Goal: Task Accomplishment & Management: Manage account settings

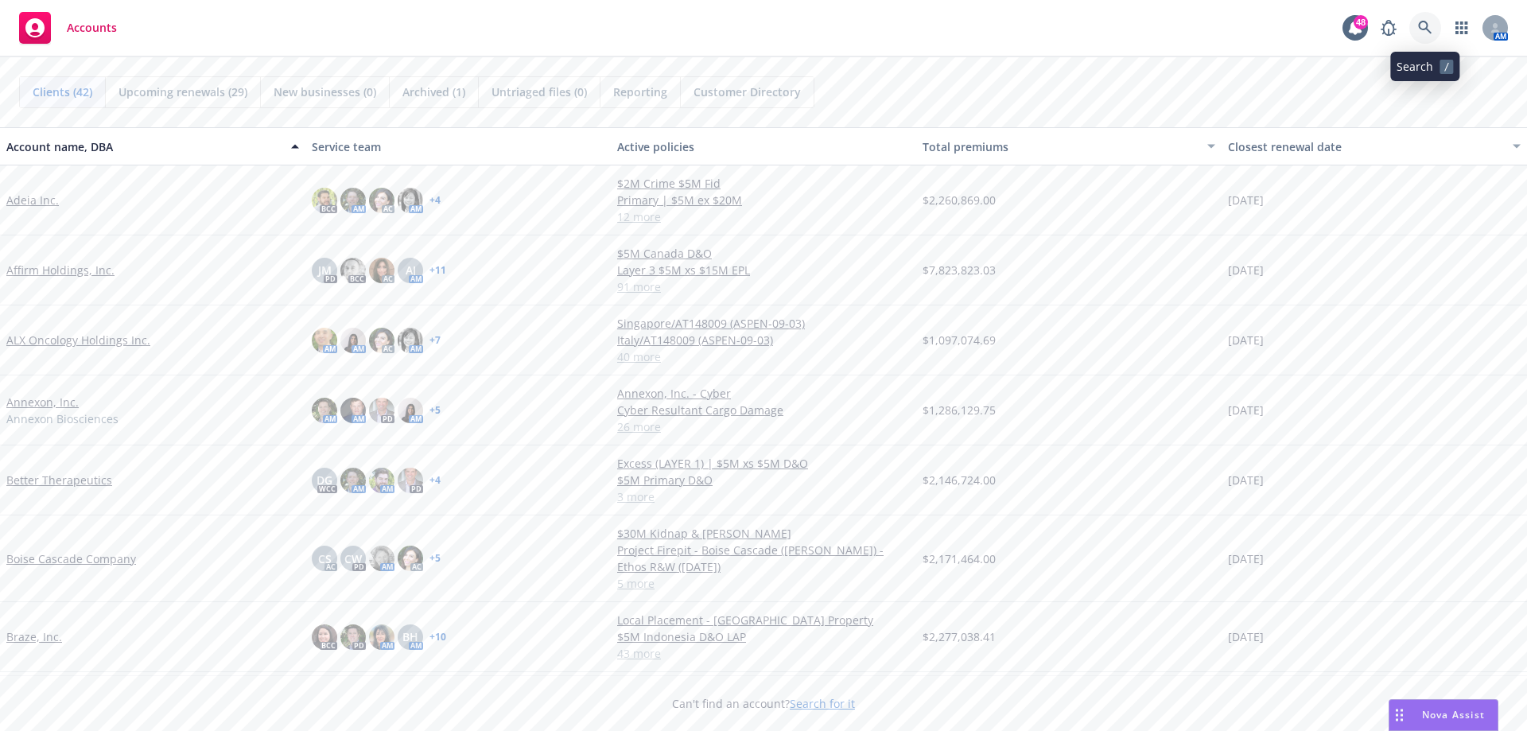
click at [1424, 21] on icon at bounding box center [1425, 28] width 14 height 14
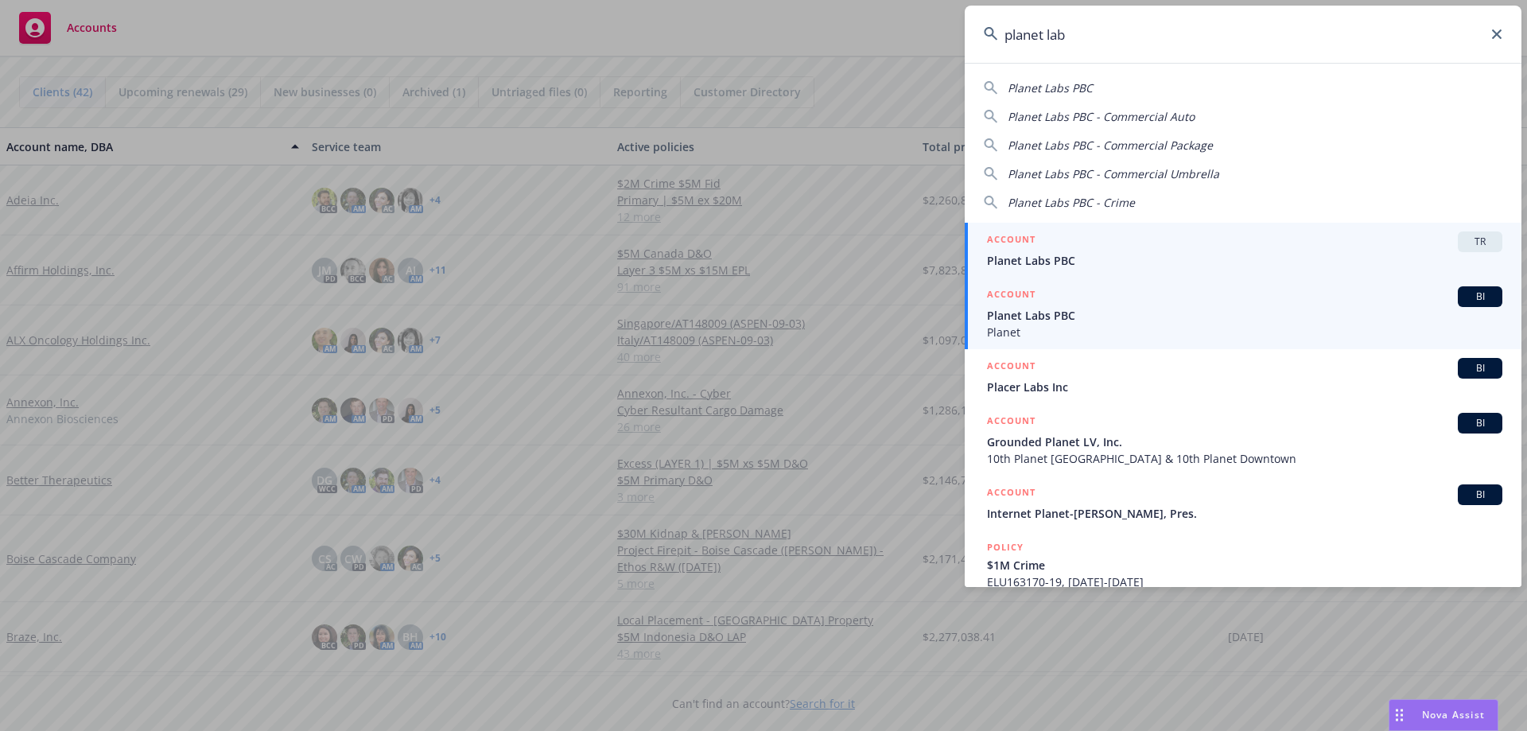
type input "planet lab"
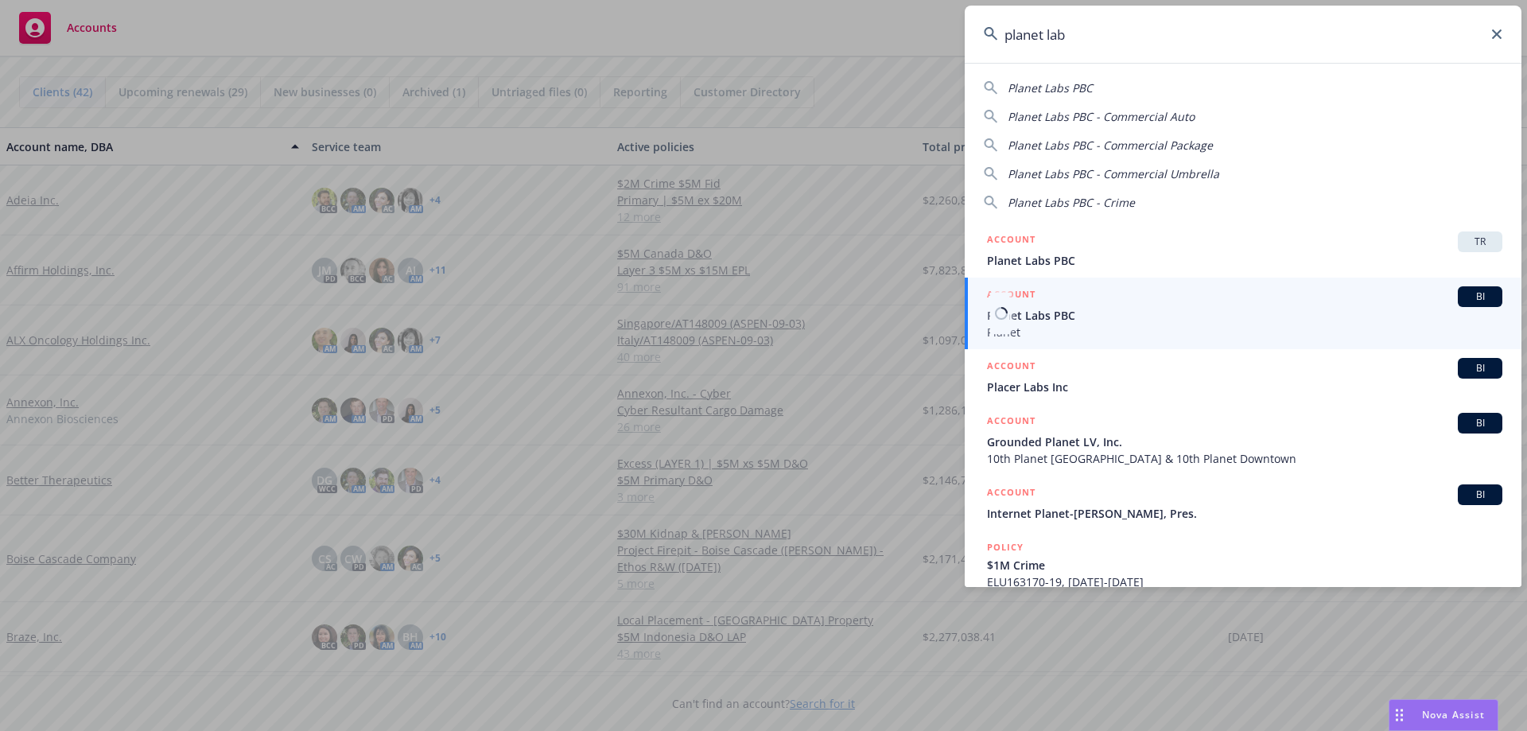
click at [1033, 318] on span "Planet Labs PBC" at bounding box center [1244, 315] width 515 height 17
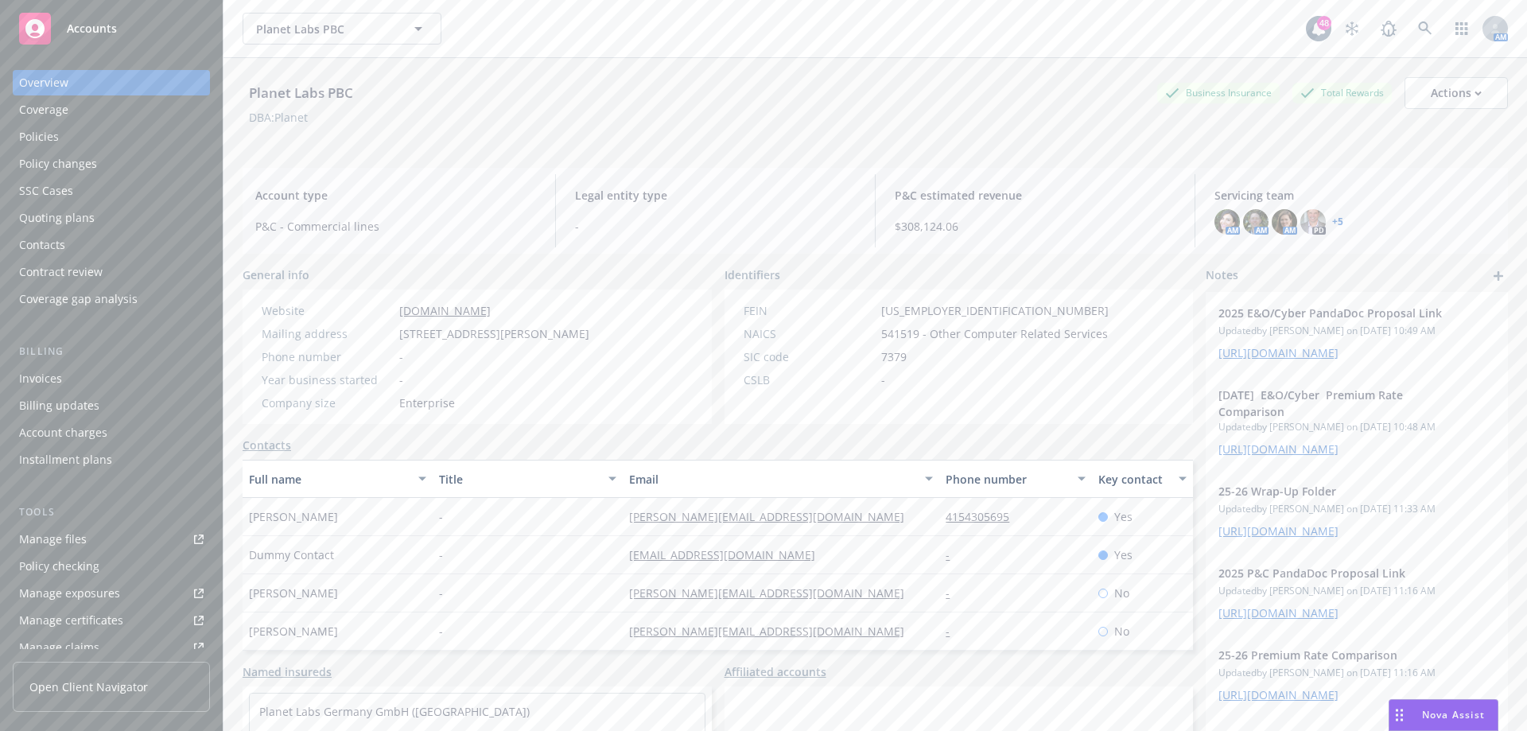
click at [59, 217] on div "Quoting plans" at bounding box center [57, 217] width 76 height 25
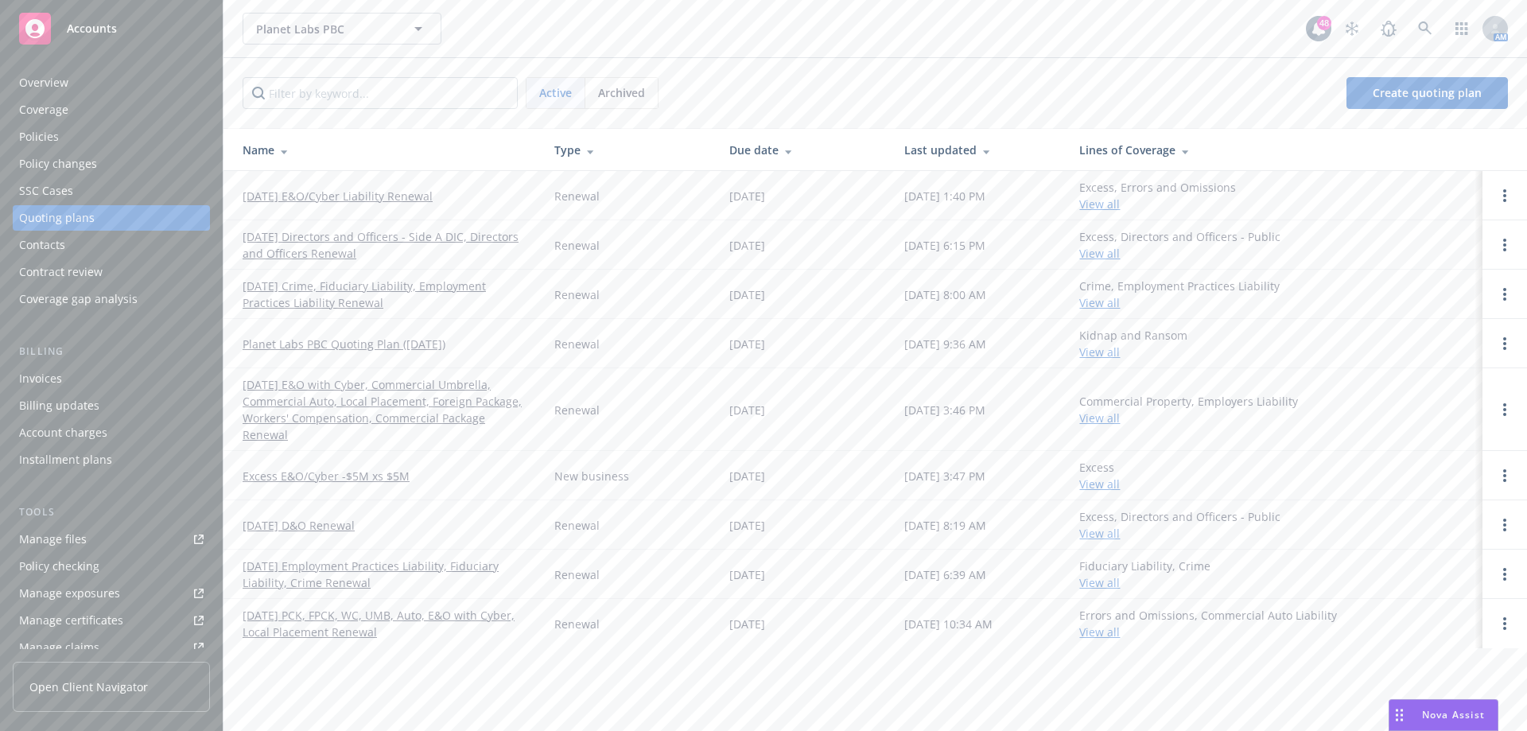
click at [378, 233] on link "12/07/25 Directors and Officers - Side A DIC, Directors and Officers Renewal" at bounding box center [385, 244] width 286 height 33
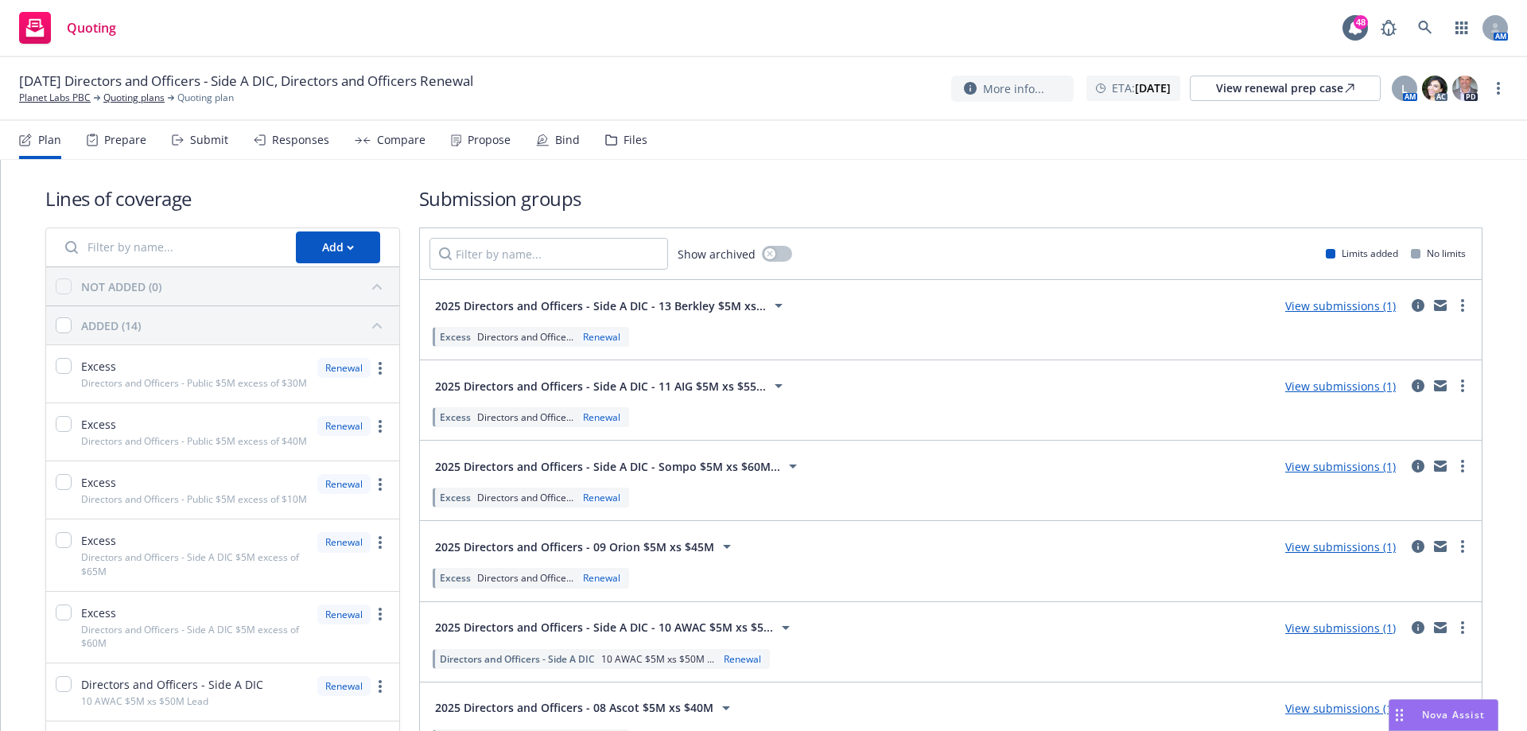
click at [126, 143] on div "Prepare" at bounding box center [125, 140] width 42 height 13
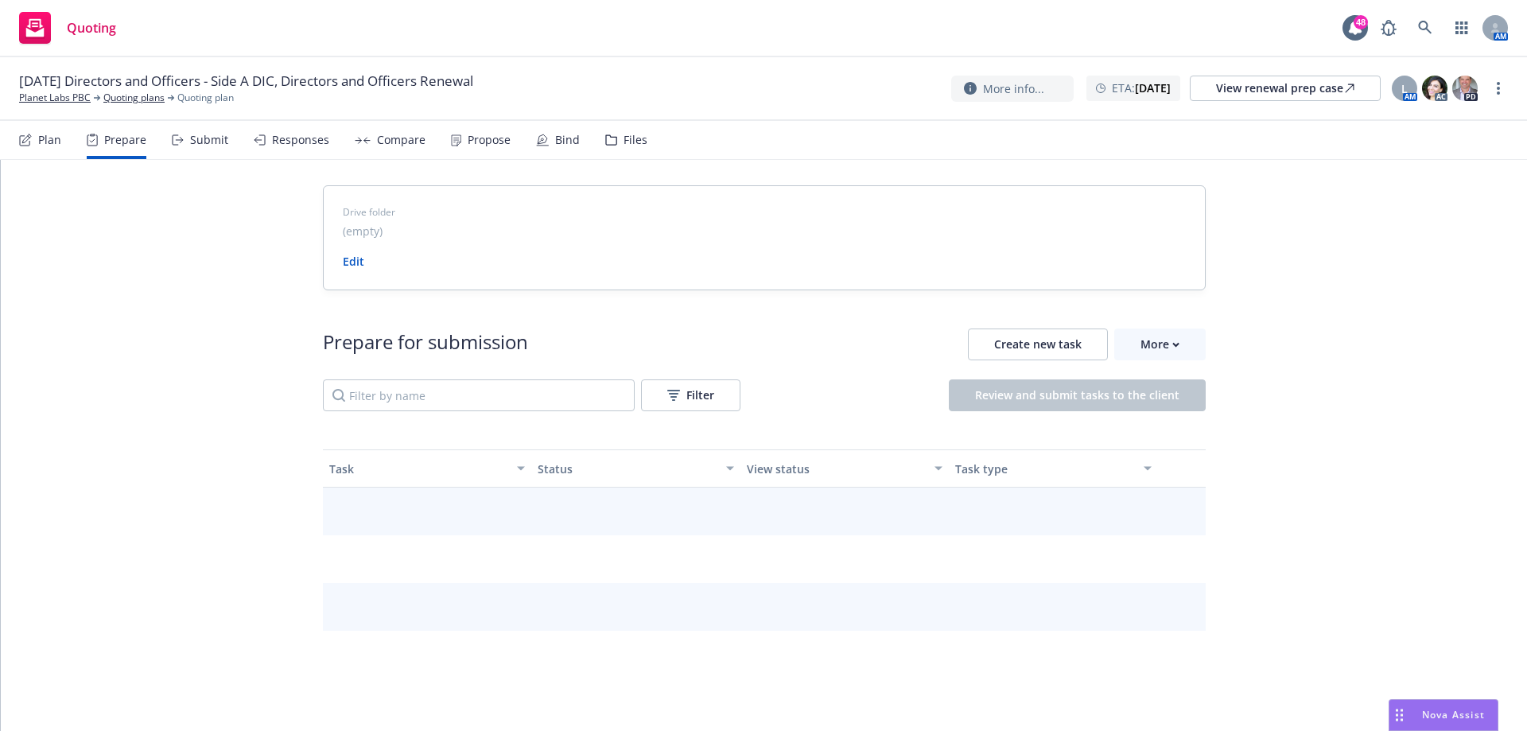
click at [219, 139] on div "Submit" at bounding box center [209, 140] width 38 height 13
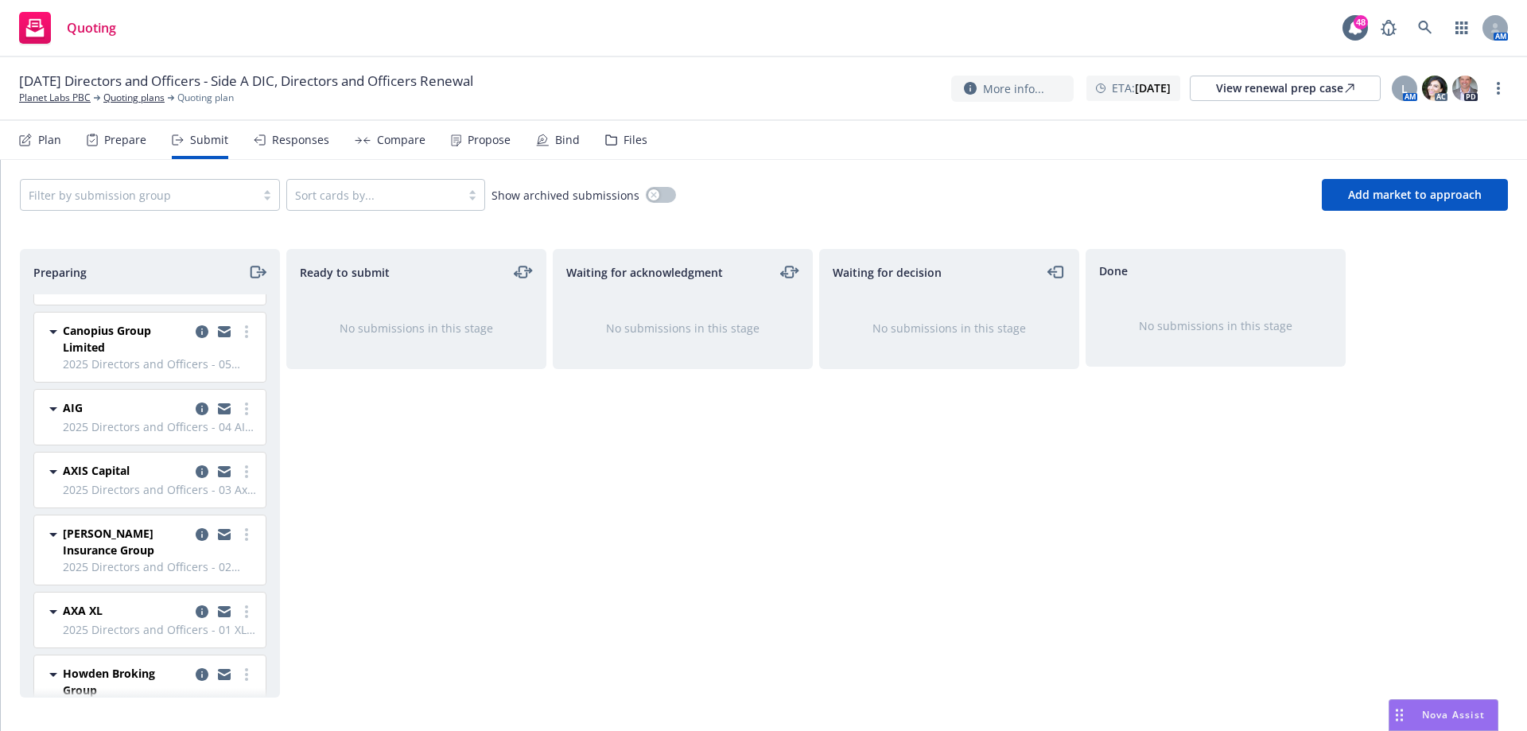
scroll to position [598, 0]
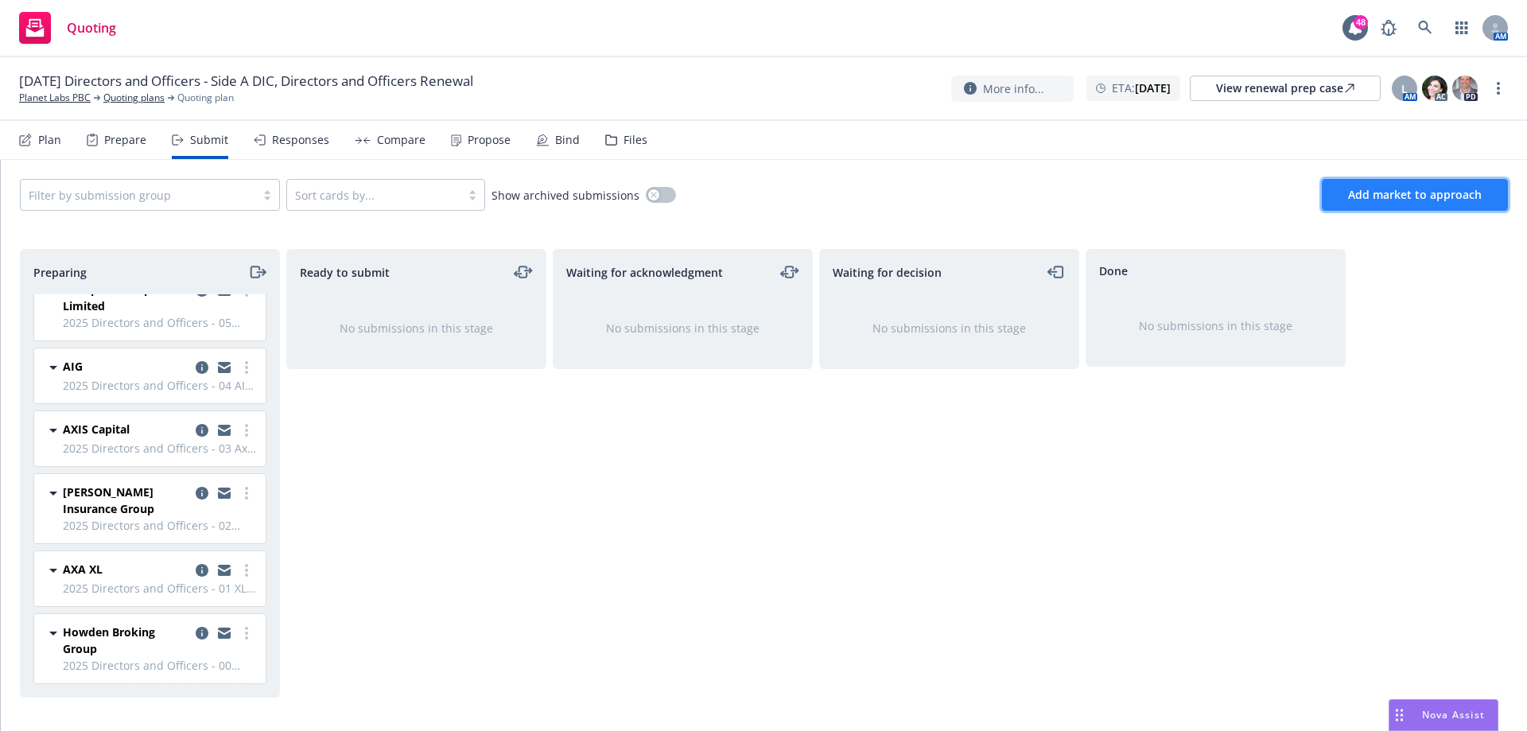
click at [1402, 196] on span "Add market to approach" at bounding box center [1415, 194] width 134 height 15
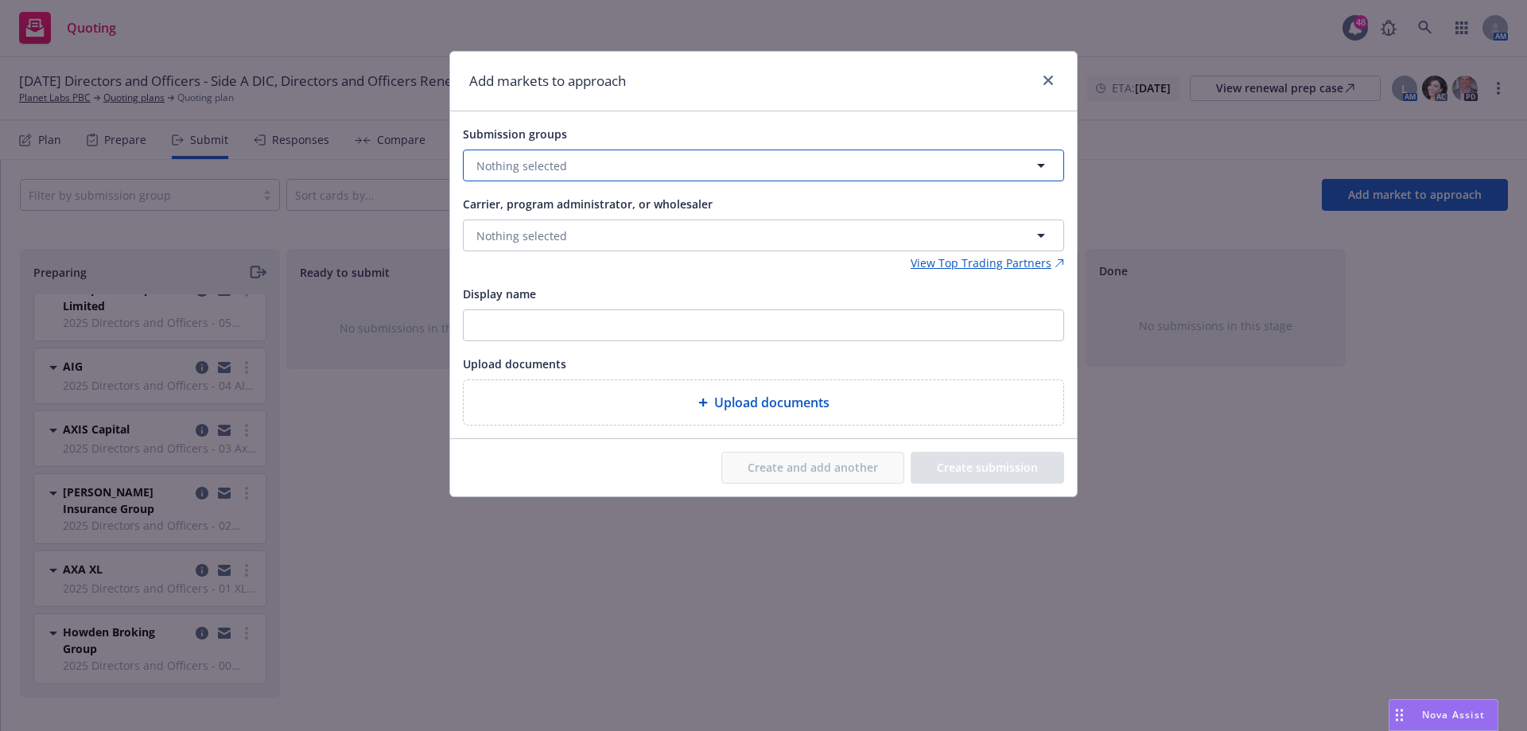
click at [653, 161] on button "Nothing selected" at bounding box center [763, 165] width 601 height 32
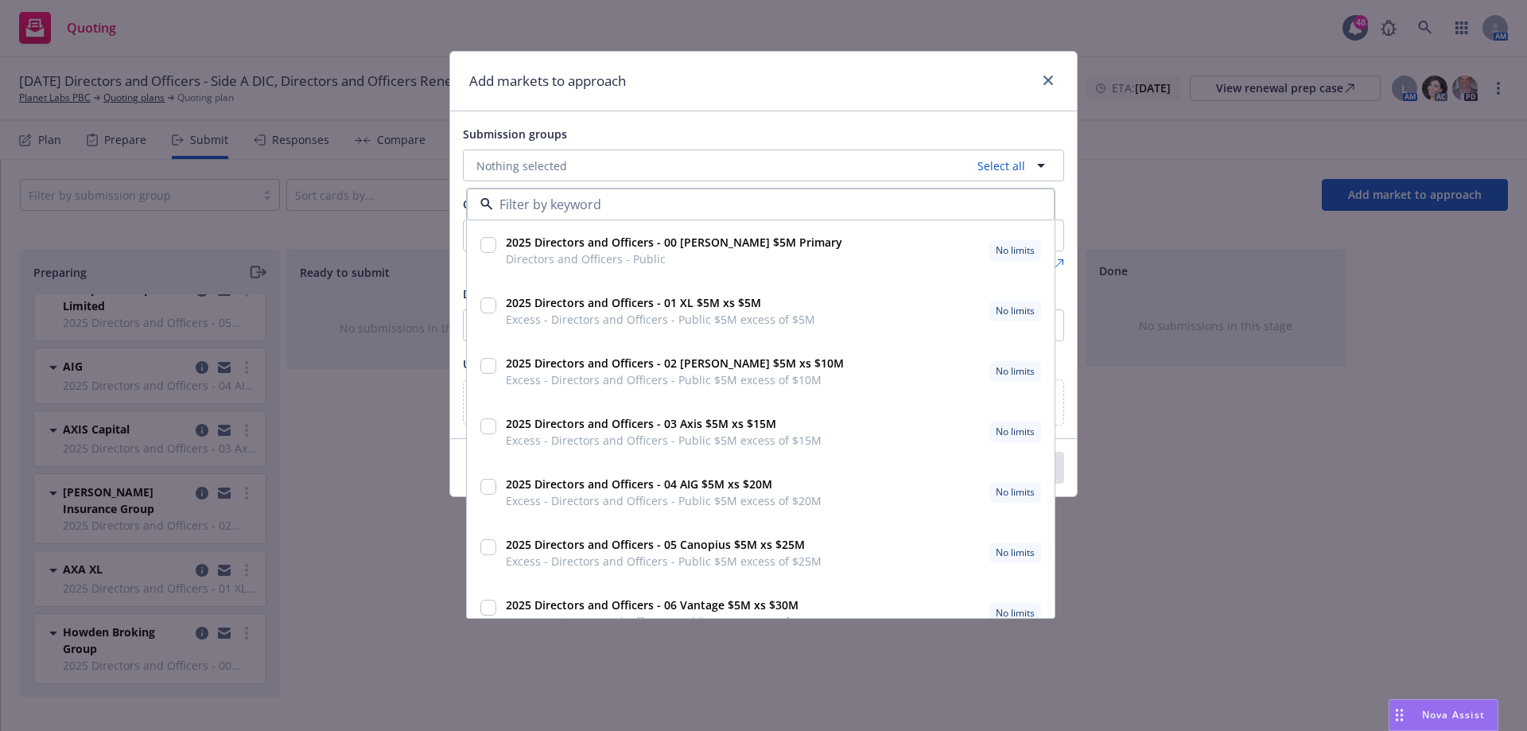
click at [491, 242] on input "checkbox" at bounding box center [488, 245] width 16 height 16
checkbox input "true"
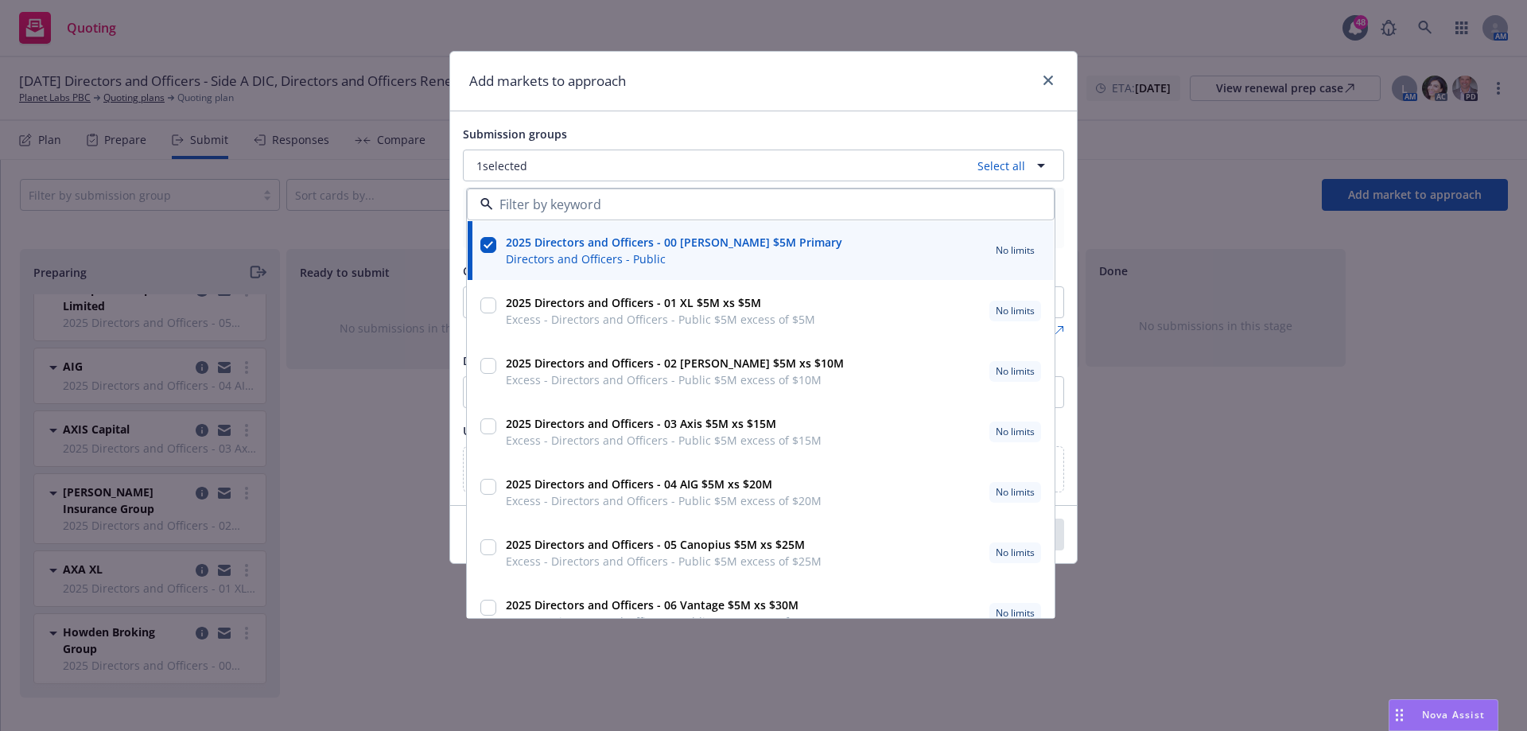
click at [1061, 118] on div "Submission groups 1 selected Select all 2025 Directors and Officers - 00 Beazle…" at bounding box center [763, 308] width 627 height 394
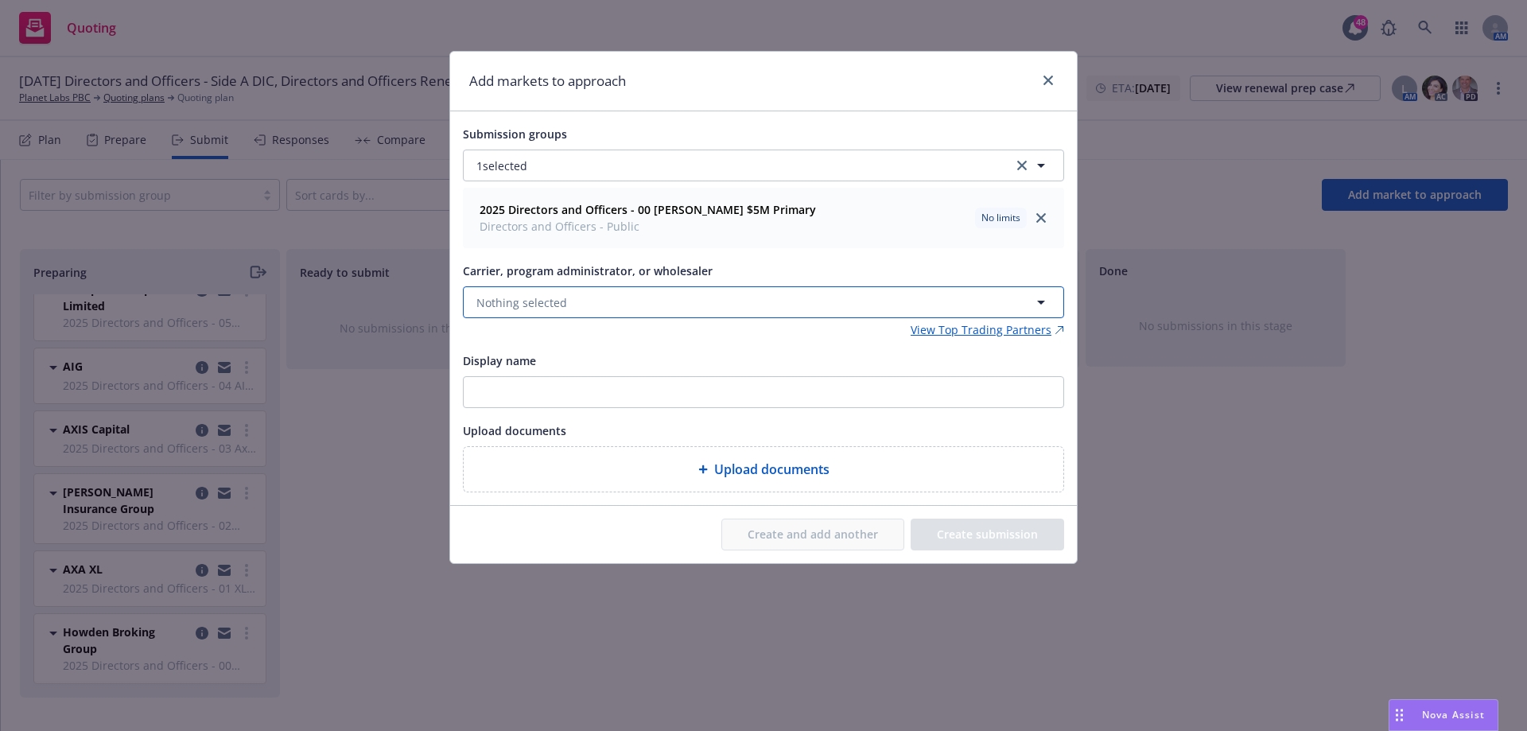
click at [647, 301] on button "Nothing selected" at bounding box center [763, 302] width 601 height 32
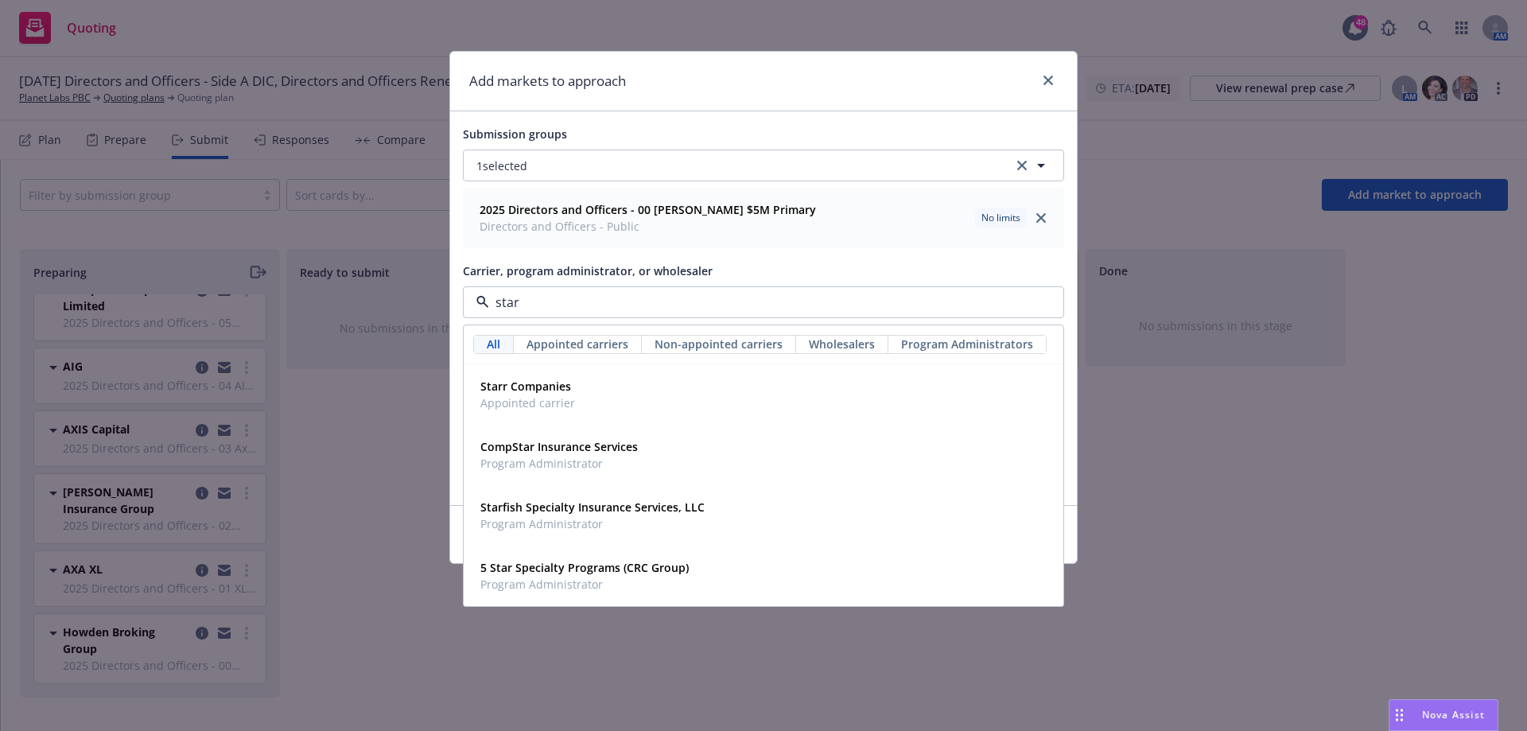
type input "starr"
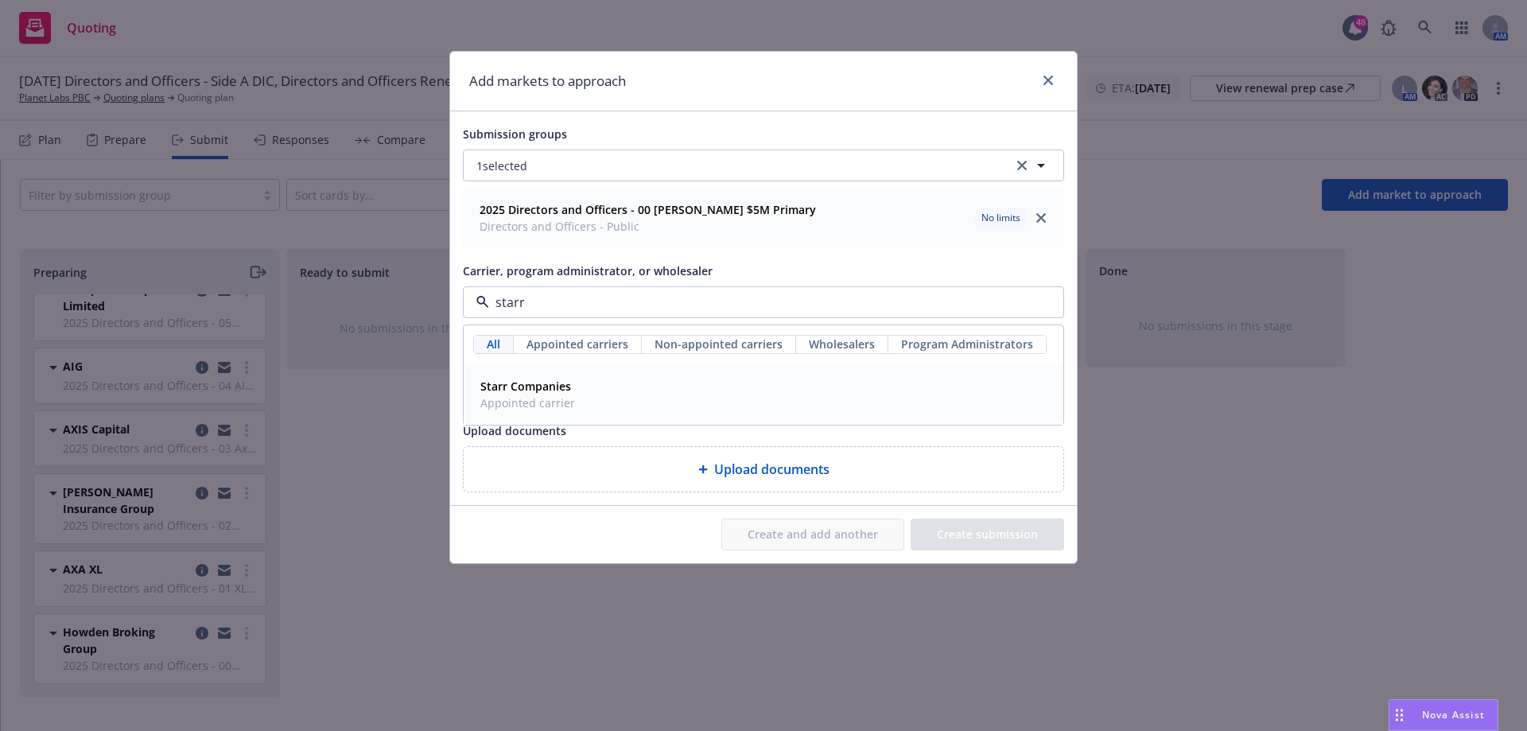
click at [541, 391] on strong "Starr Companies" at bounding box center [525, 385] width 91 height 15
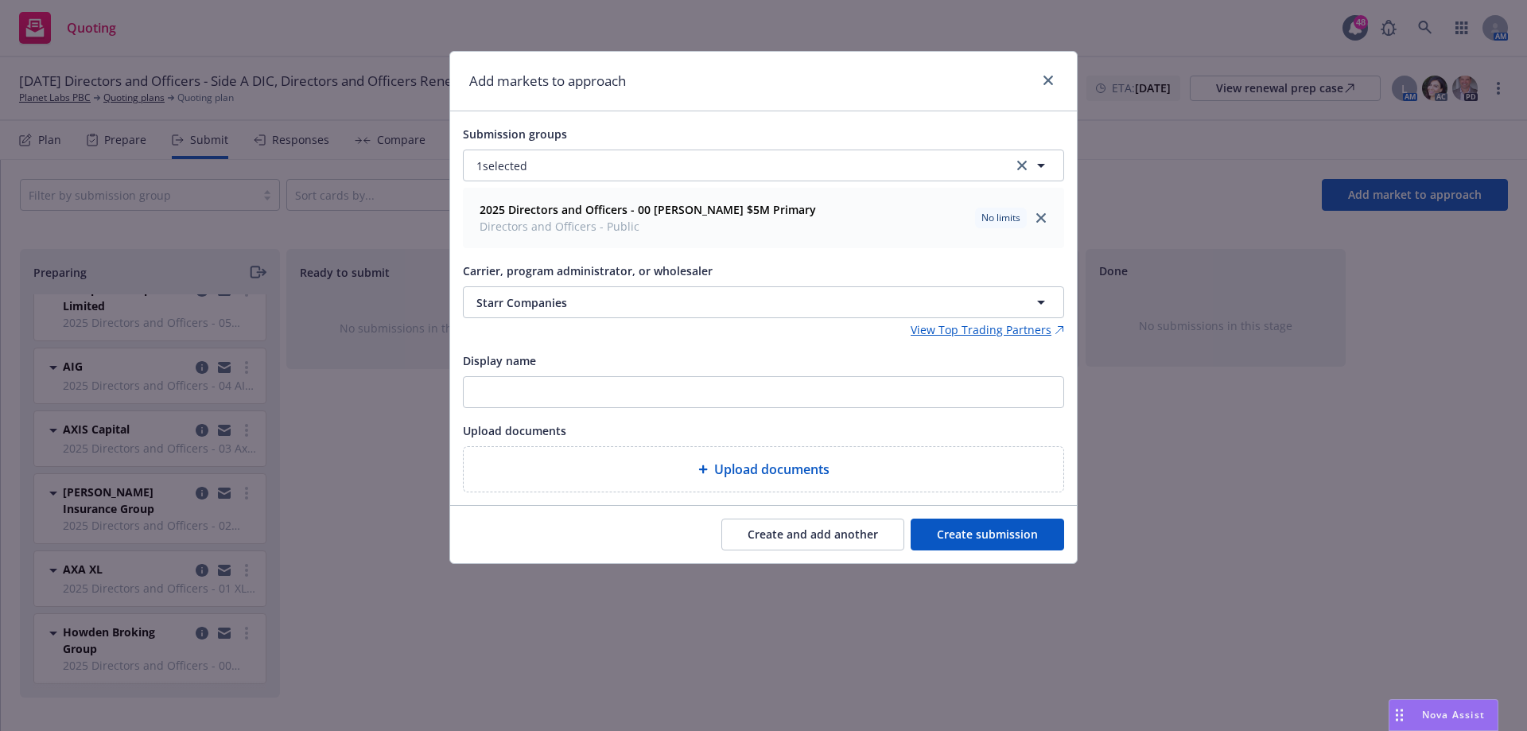
click at [996, 533] on button "Create submission" at bounding box center [986, 534] width 153 height 32
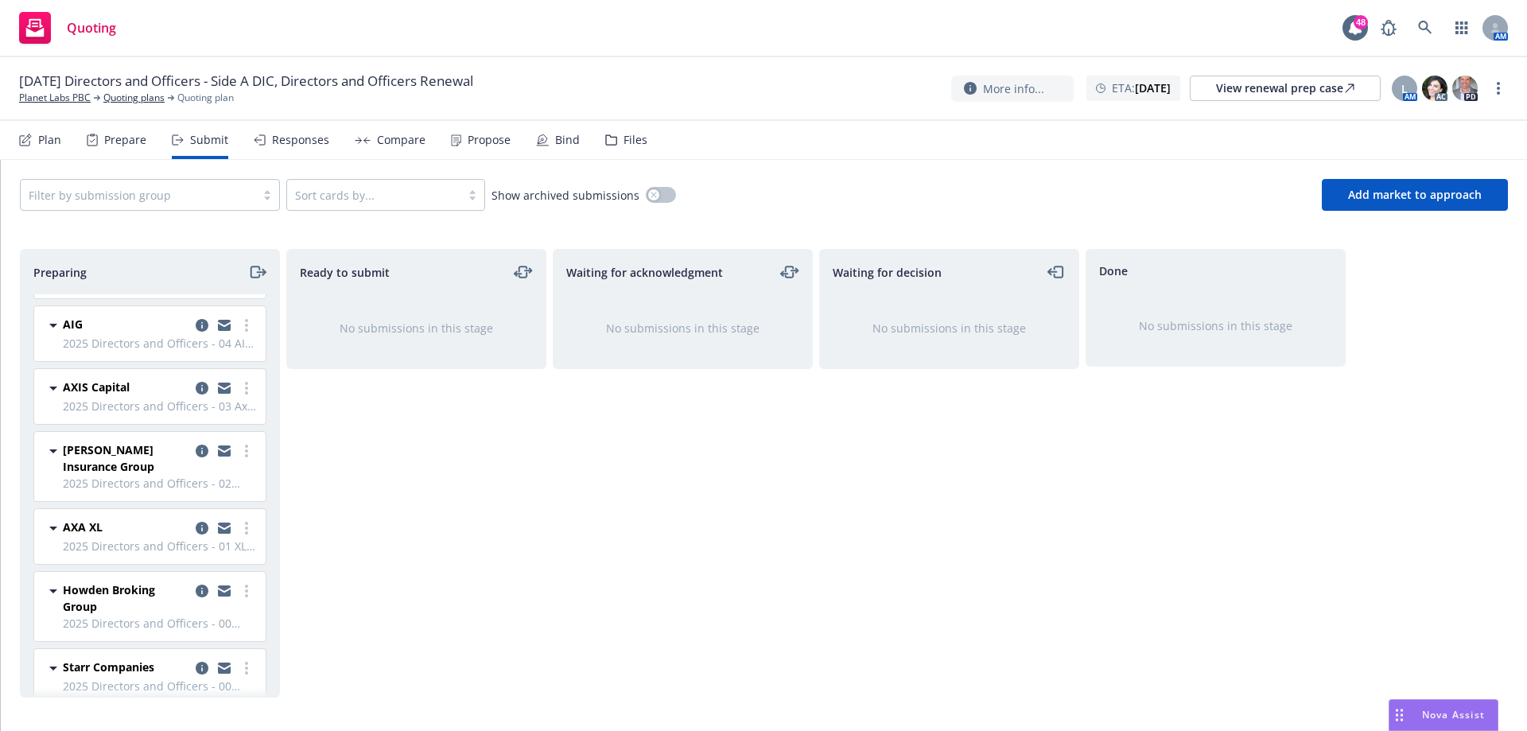
scroll to position [661, 0]
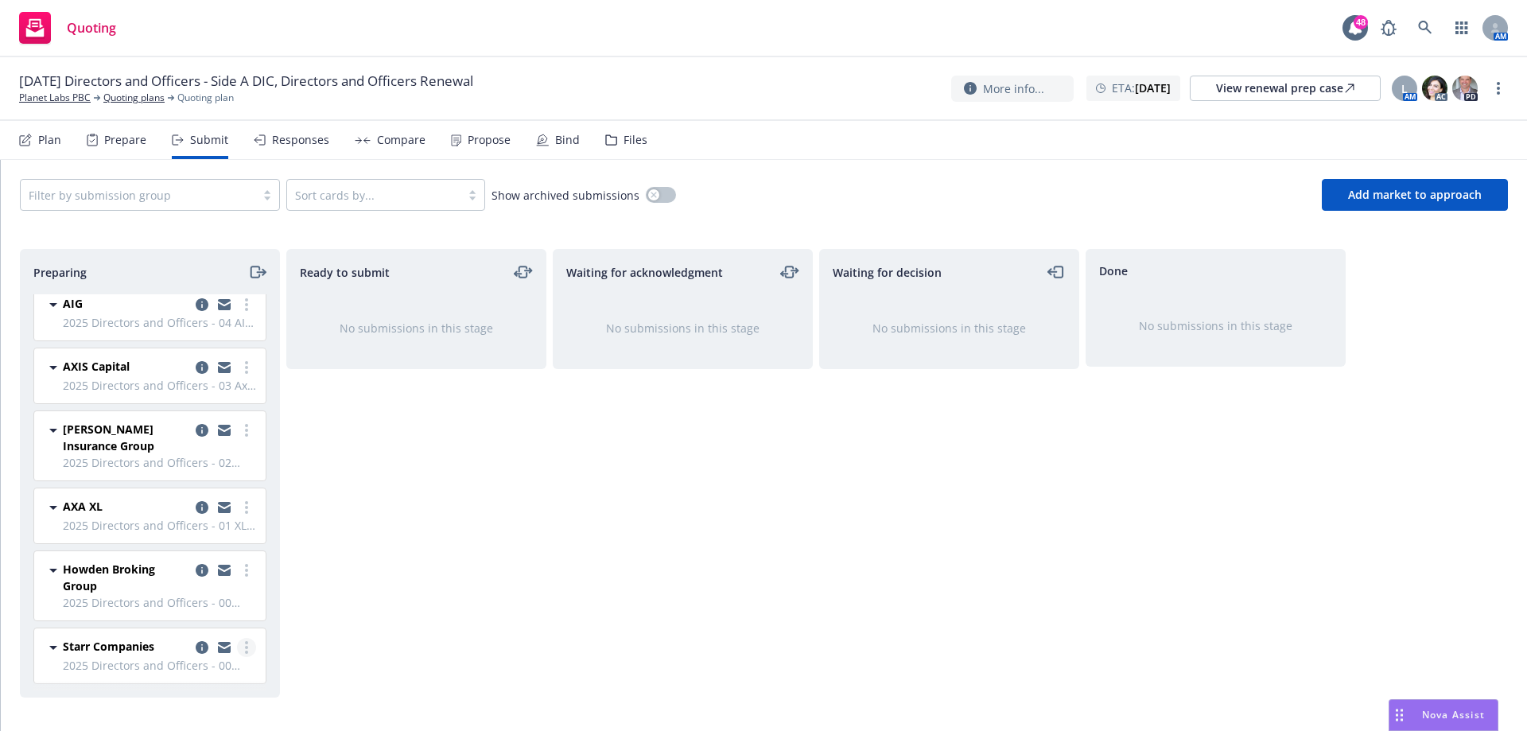
click at [237, 646] on link "more" at bounding box center [246, 647] width 19 height 19
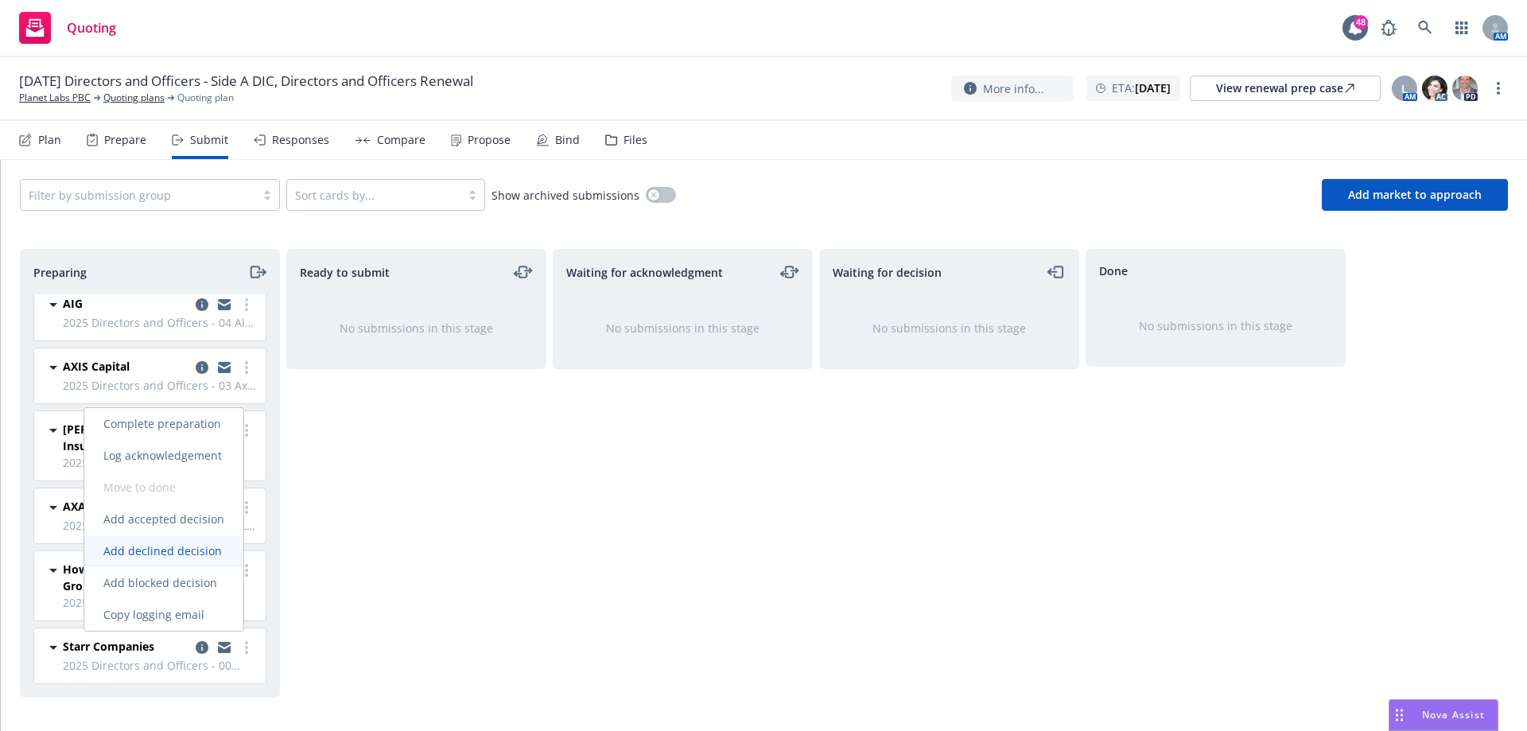
click at [217, 551] on span "Add declined decision" at bounding box center [162, 550] width 157 height 15
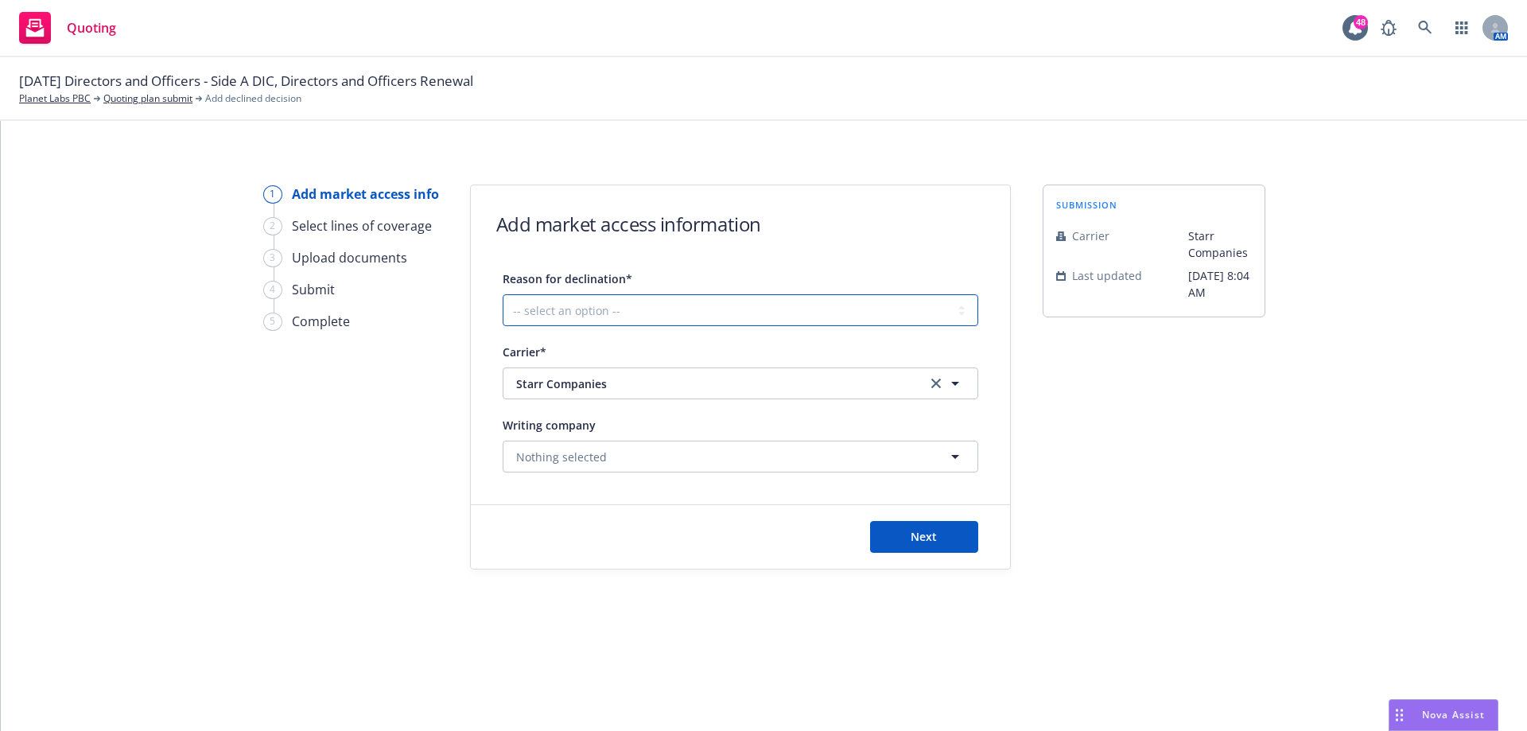
click at [848, 319] on select "-- select an option -- Cannot compete with other markets Carrier non-renewed Ca…" at bounding box center [739, 310] width 475 height 32
click at [502, 294] on select "-- select an option -- Cannot compete with other markets Carrier non-renewed Ca…" at bounding box center [739, 310] width 475 height 32
click at [820, 311] on select "-- select an option -- Cannot compete with other markets Carrier non-renewed Ca…" at bounding box center [739, 310] width 475 height 32
select select "CLIENT_NATURE_OF_SERVICES"
click at [502, 294] on select "-- select an option -- Cannot compete with other markets Carrier non-renewed Ca…" at bounding box center [739, 310] width 475 height 32
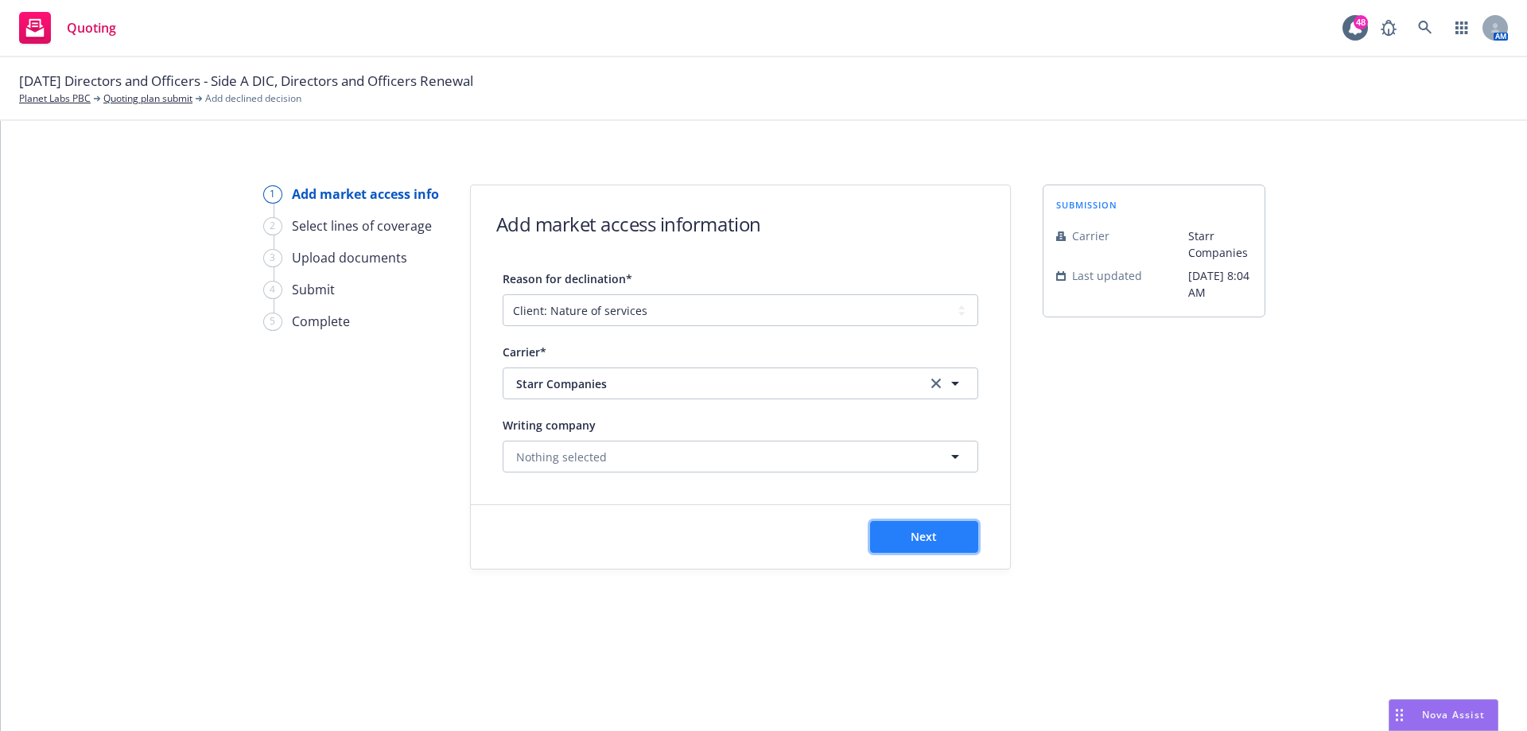
click at [911, 537] on span "Next" at bounding box center [923, 536] width 26 height 15
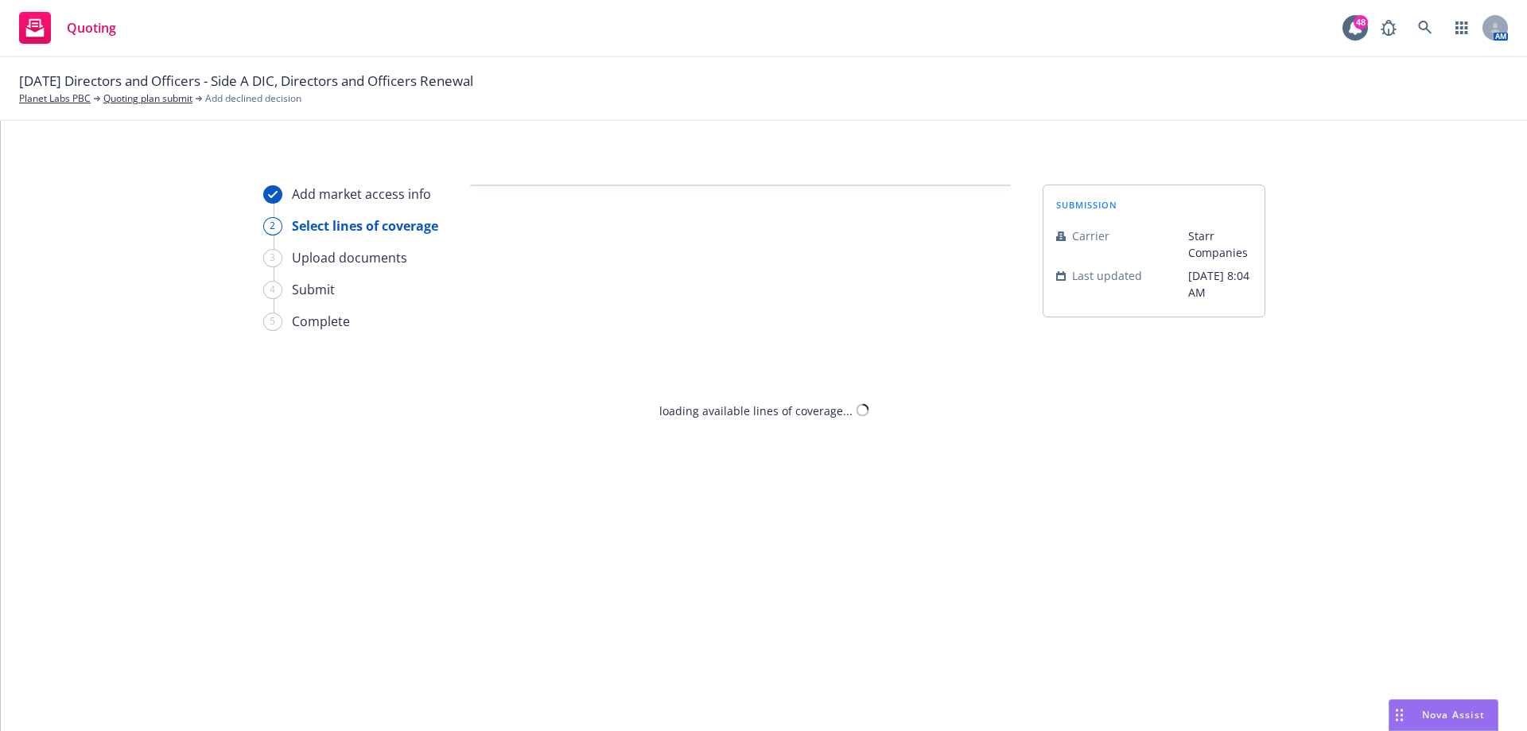
select select "CLIENT_NATURE_OF_SERVICES"
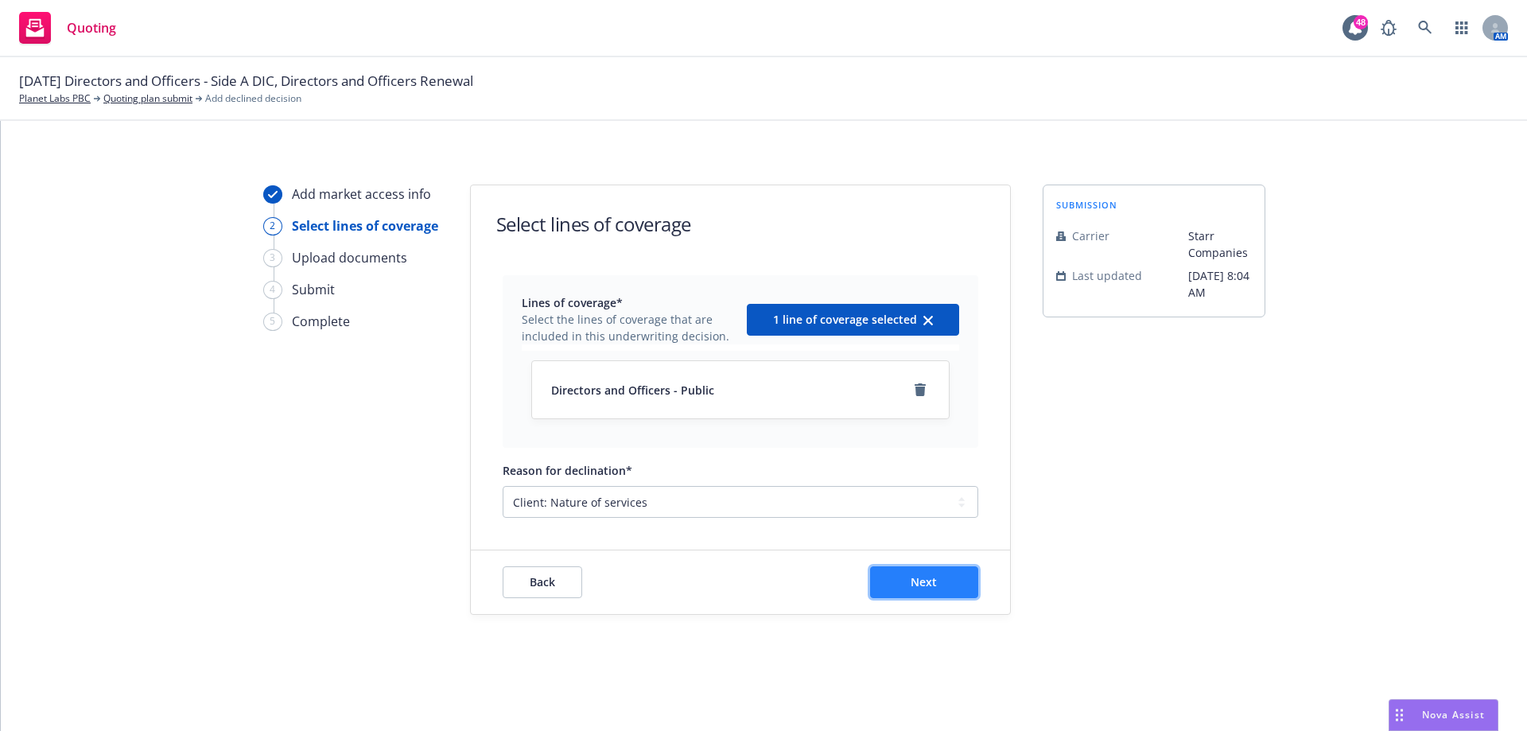
click at [937, 581] on button "Next" at bounding box center [924, 582] width 108 height 32
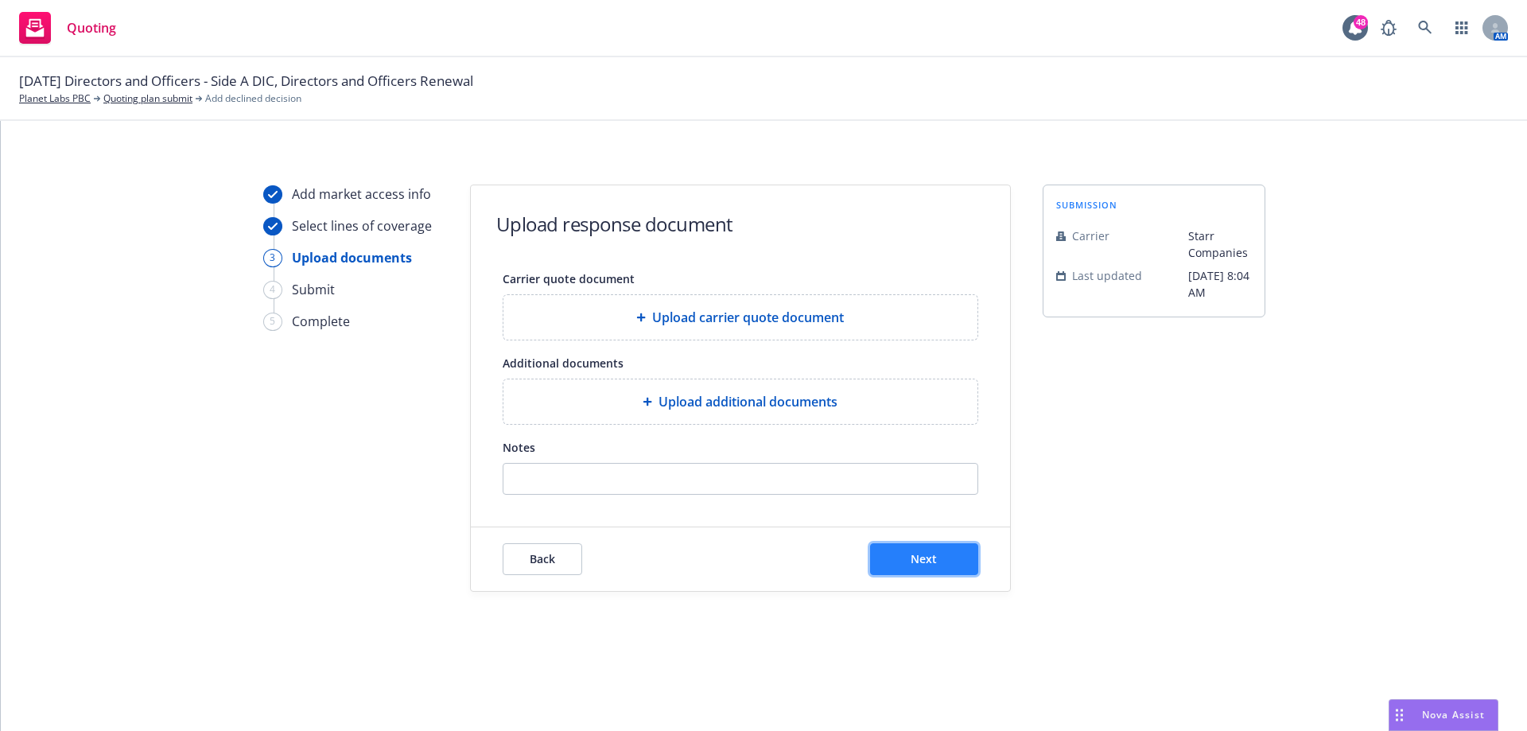
click at [905, 553] on button "Next" at bounding box center [924, 559] width 108 height 32
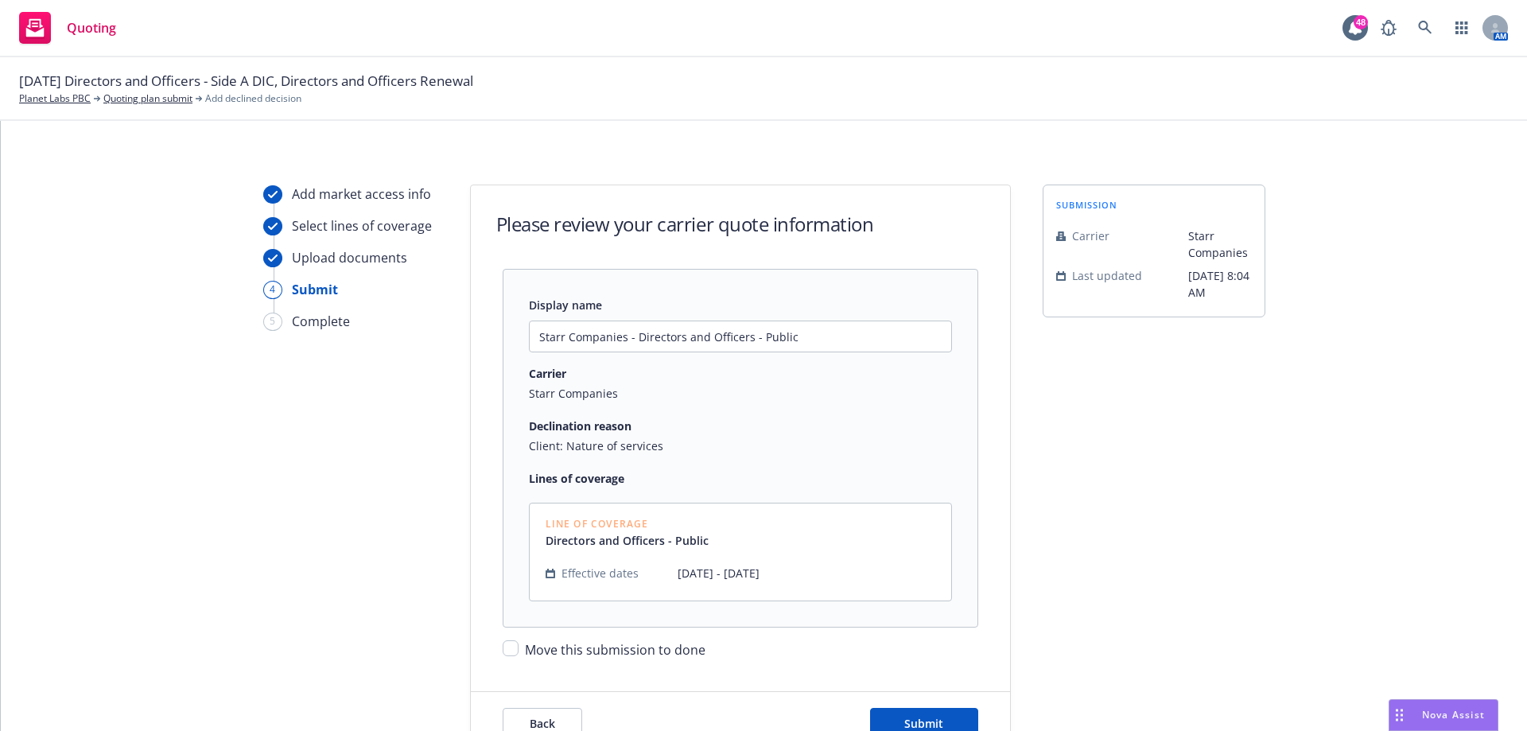
scroll to position [89, 0]
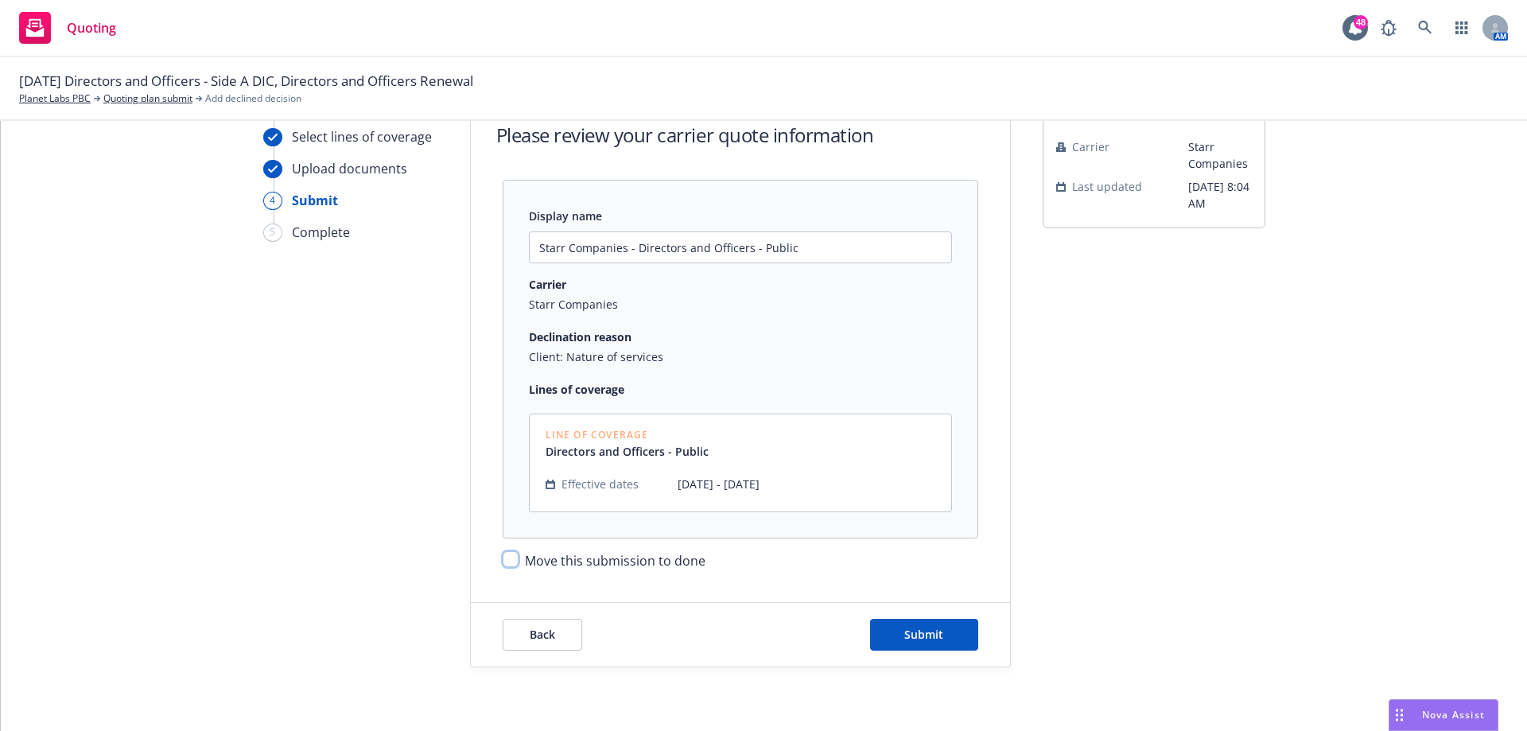
click at [502, 554] on input "Move this submission to done" at bounding box center [510, 559] width 16 height 16
checkbox input "true"
click at [925, 623] on button "Submit" at bounding box center [924, 635] width 108 height 32
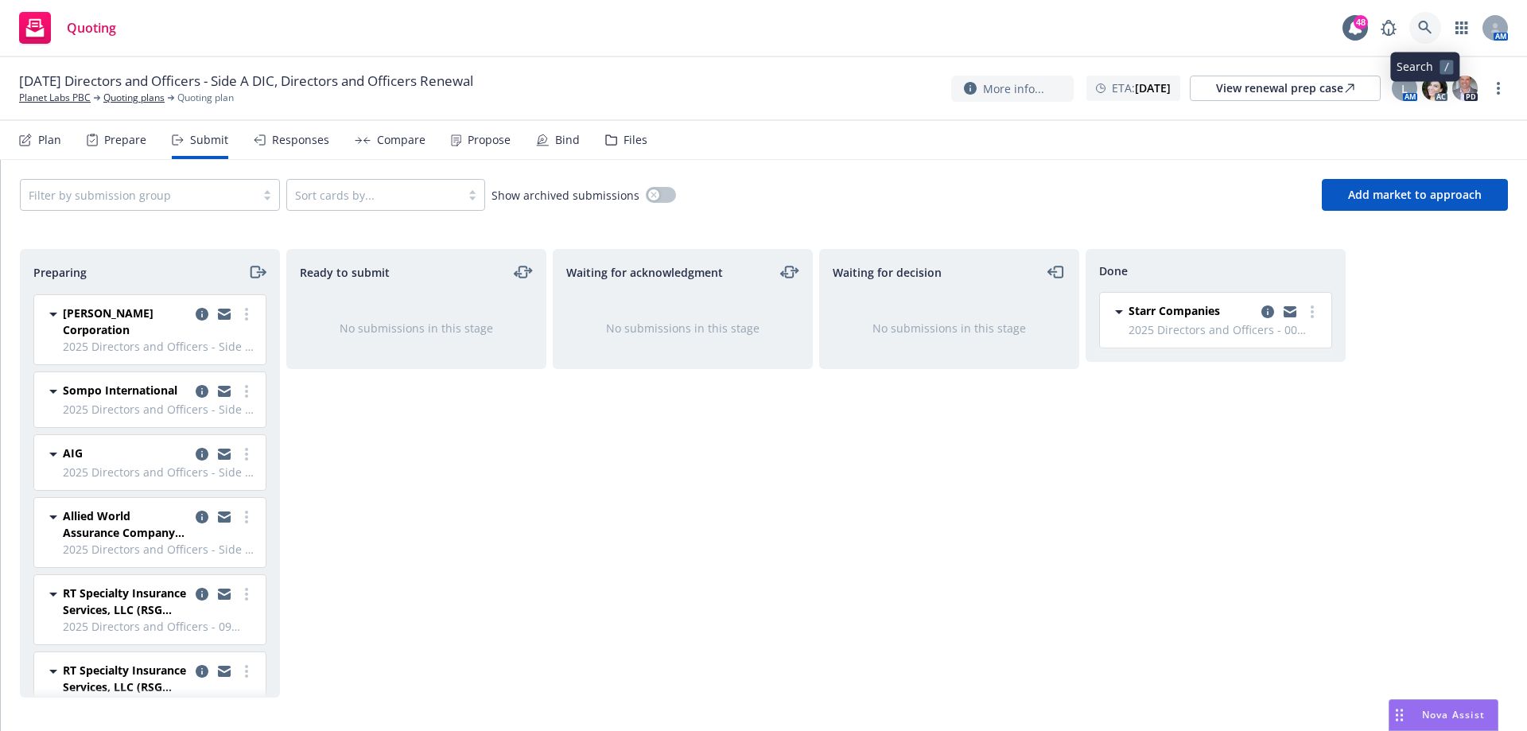
click at [1415, 28] on link at bounding box center [1425, 28] width 32 height 32
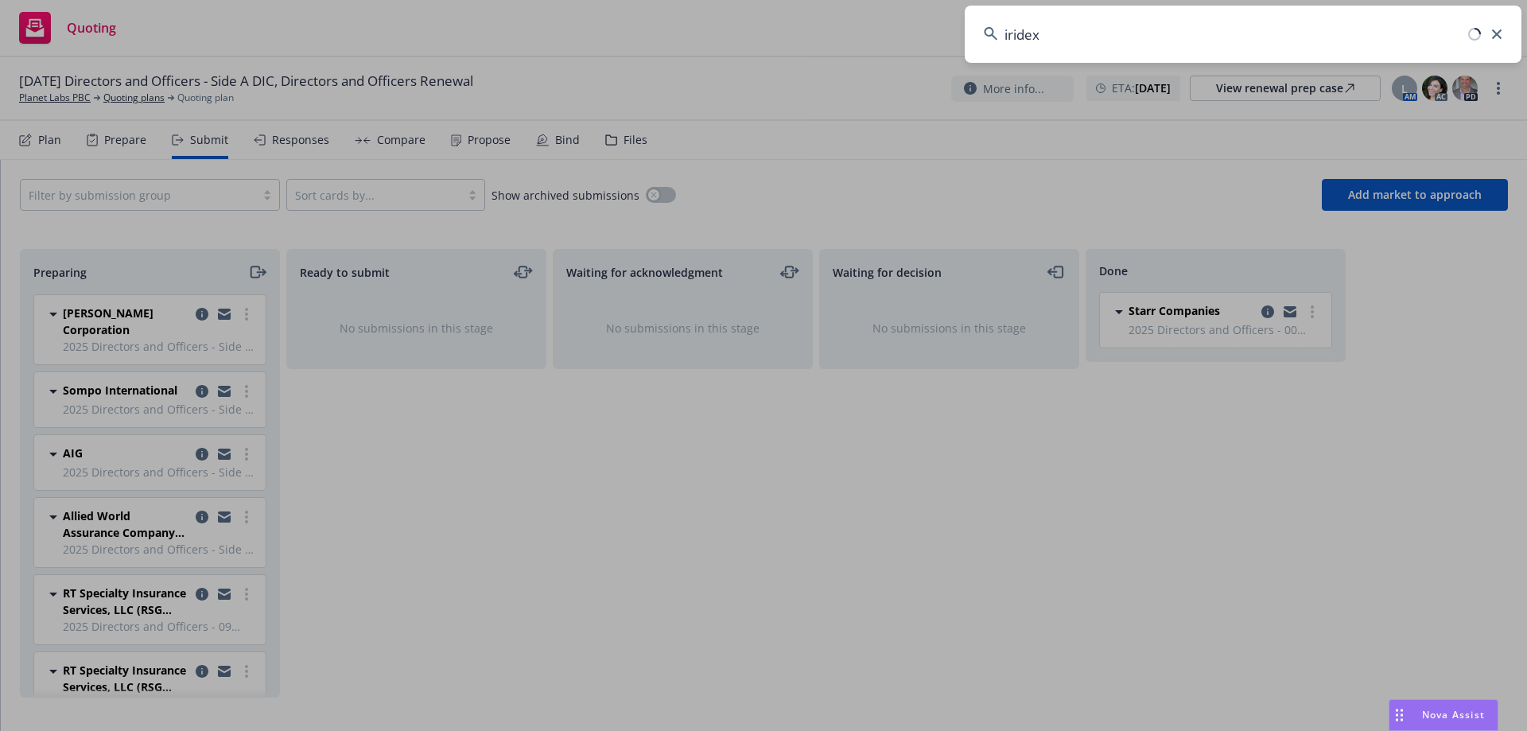
type input "iridex"
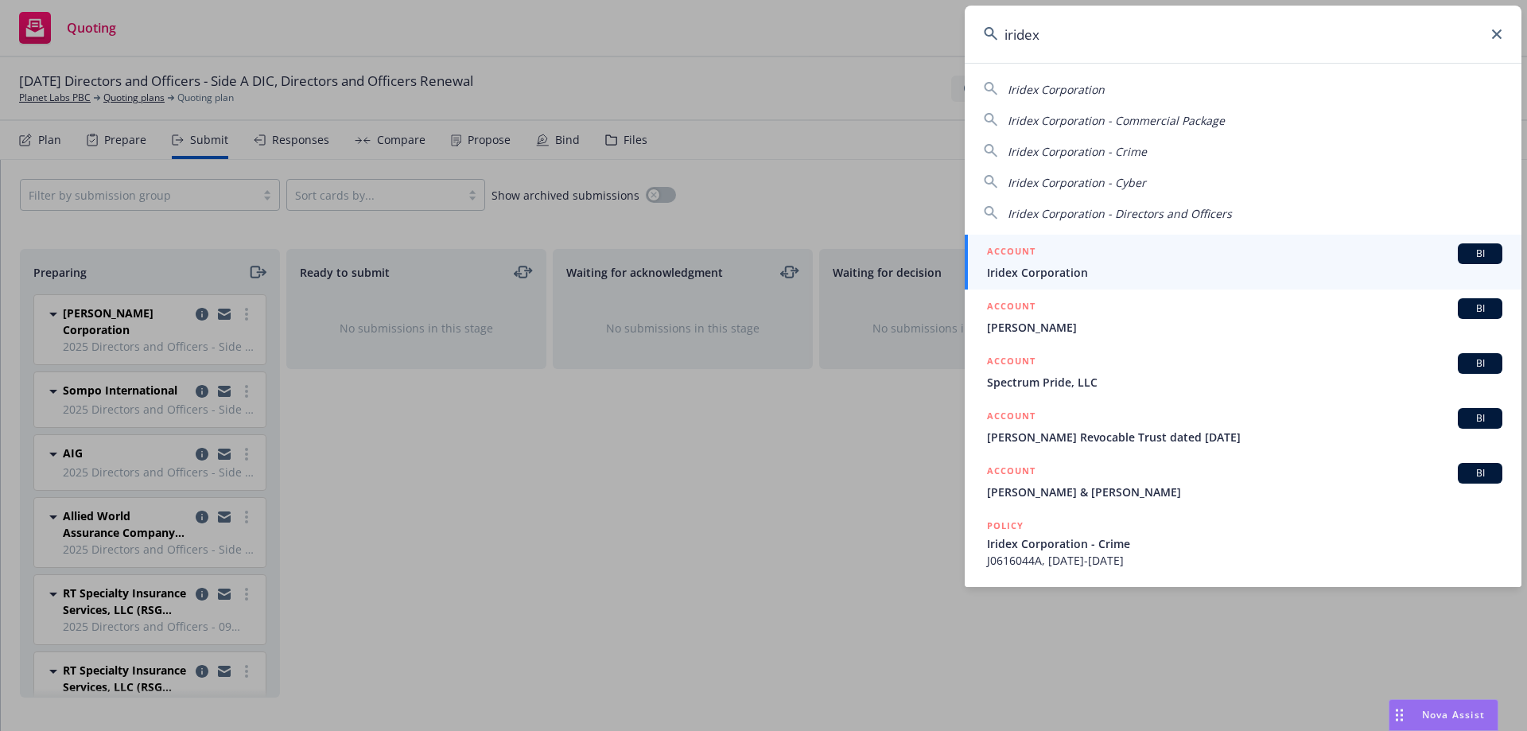
click at [1073, 265] on span "Iridex Corporation" at bounding box center [1244, 272] width 515 height 17
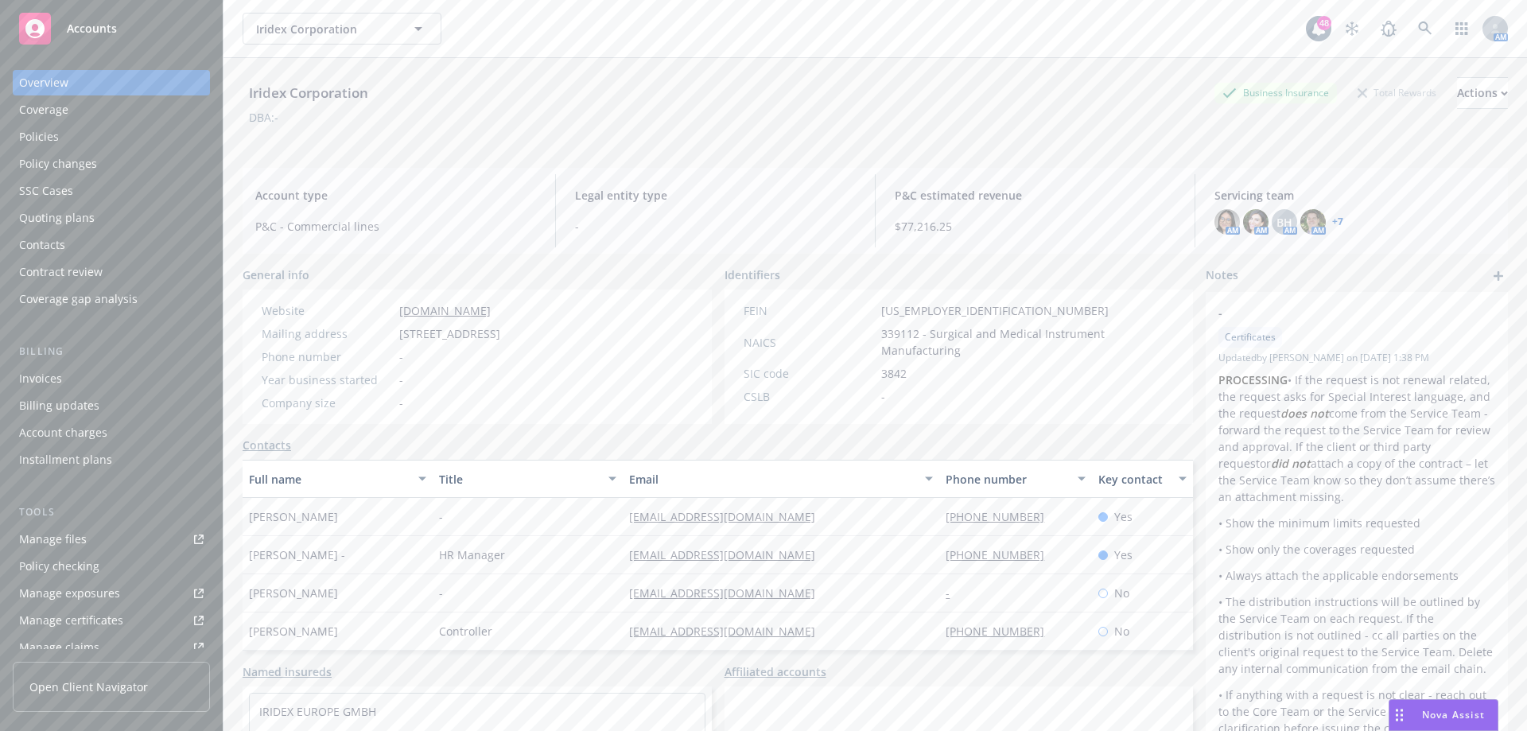
click at [54, 216] on div "Quoting plans" at bounding box center [57, 217] width 76 height 25
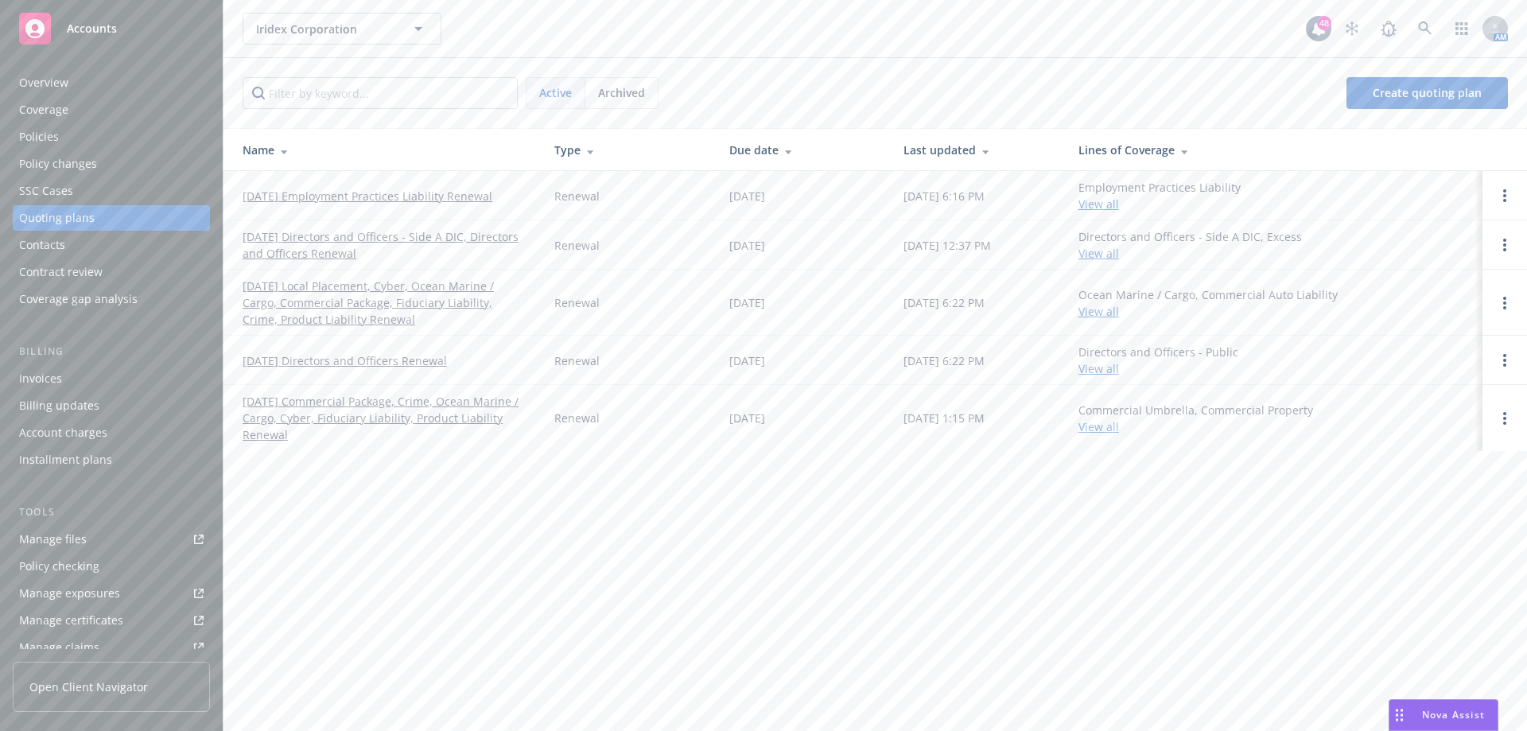
click at [320, 250] on link "11/23/25 Directors and Officers - Side A DIC, Directors and Officers Renewal" at bounding box center [385, 244] width 286 height 33
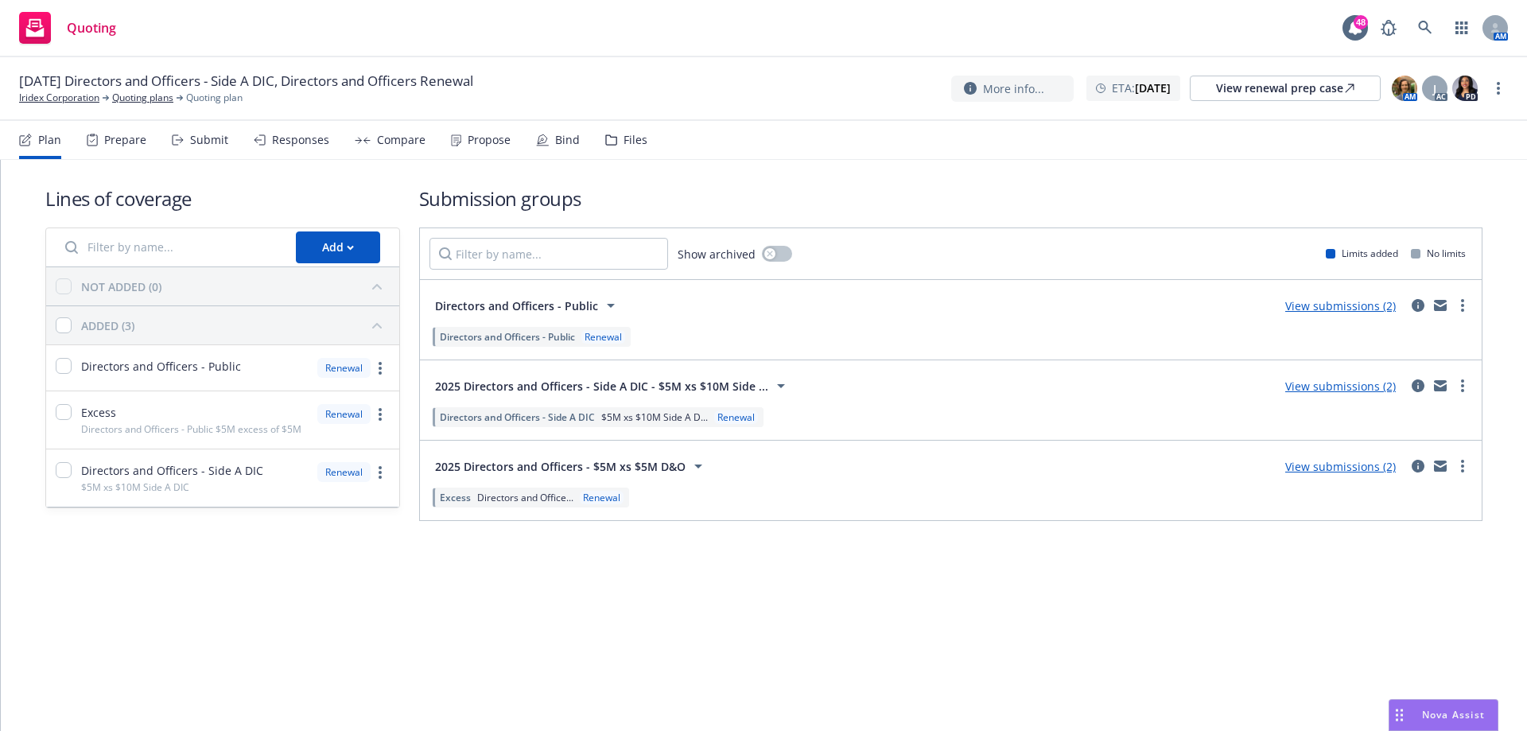
click at [103, 135] on div "Prepare" at bounding box center [117, 140] width 60 height 38
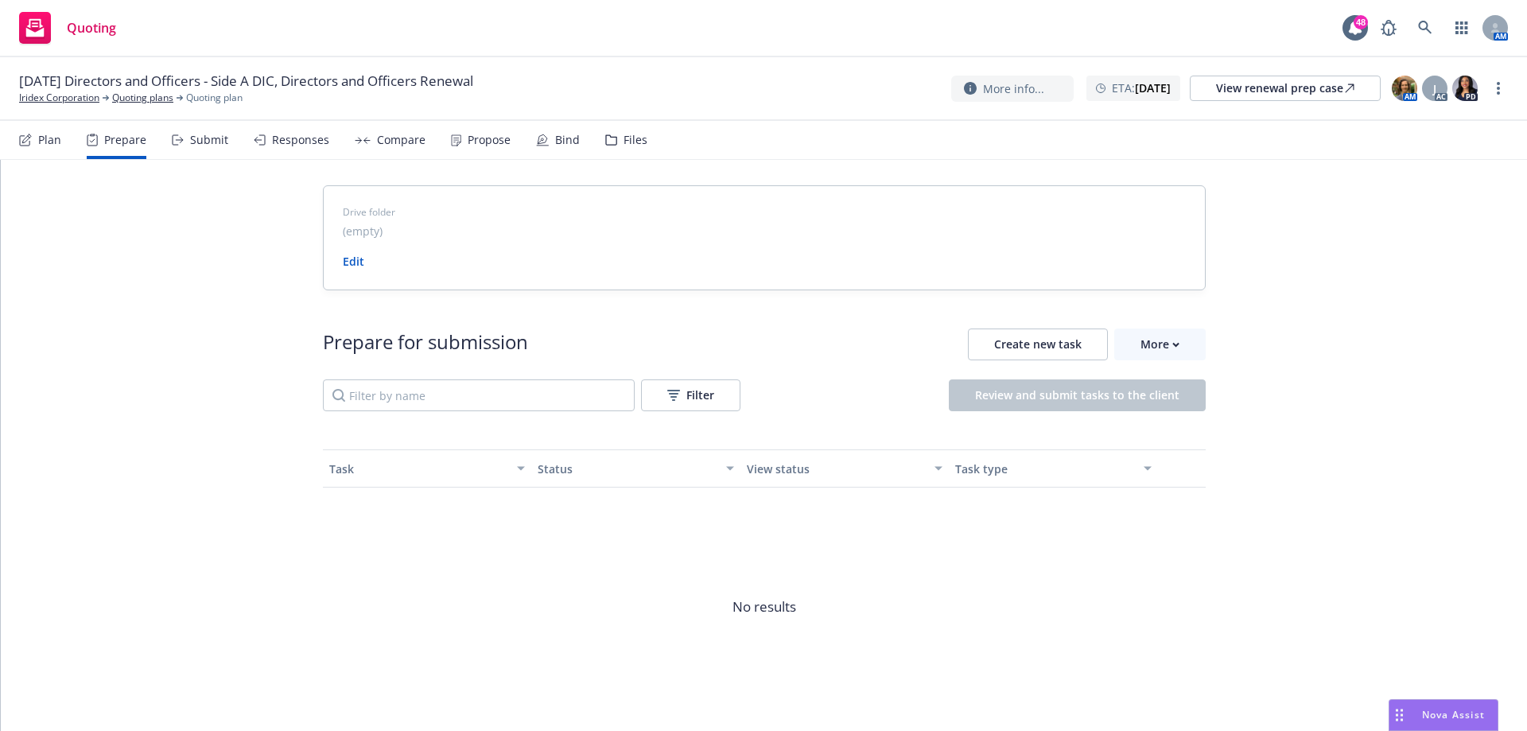
click at [206, 139] on div "Submit" at bounding box center [209, 140] width 38 height 13
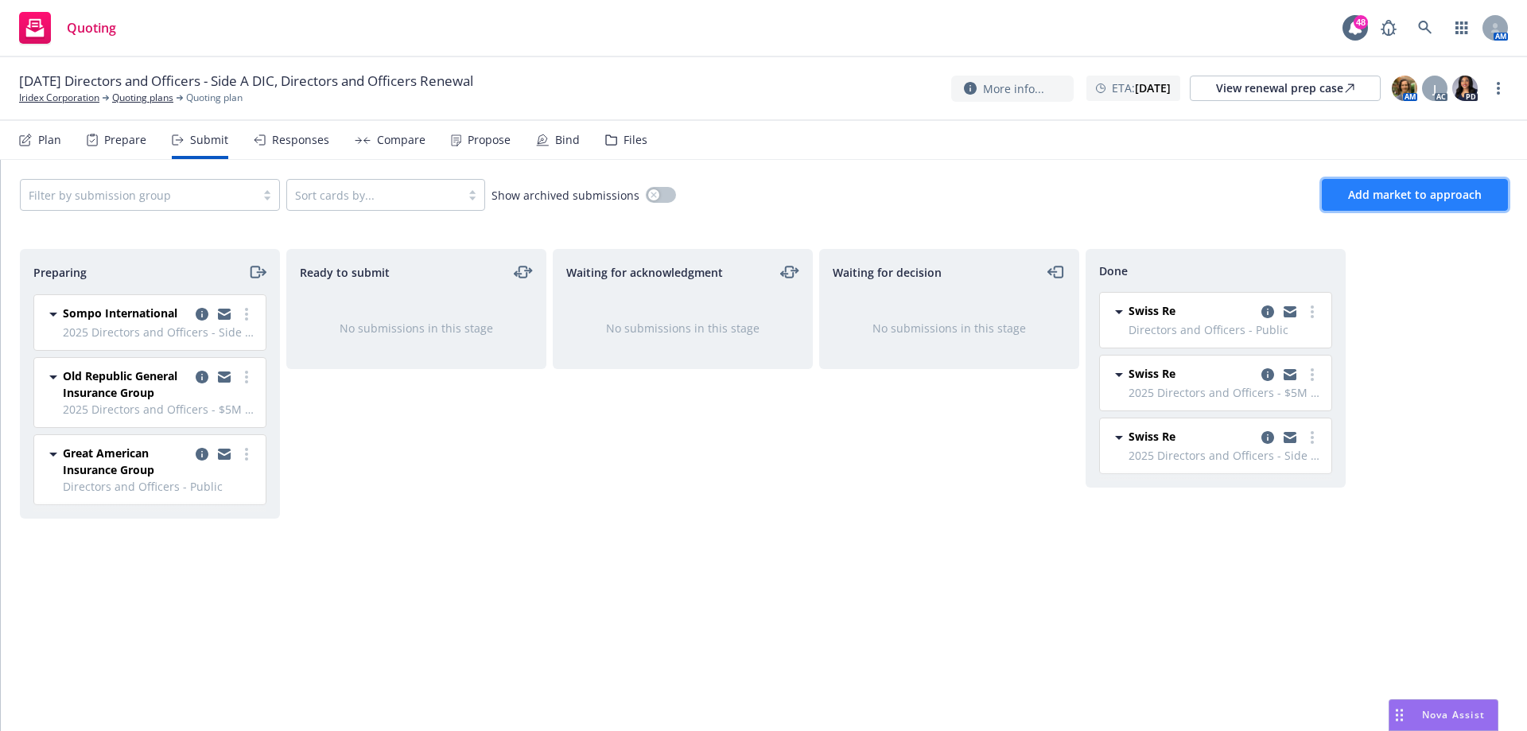
click at [1374, 190] on span "Add market to approach" at bounding box center [1415, 194] width 134 height 15
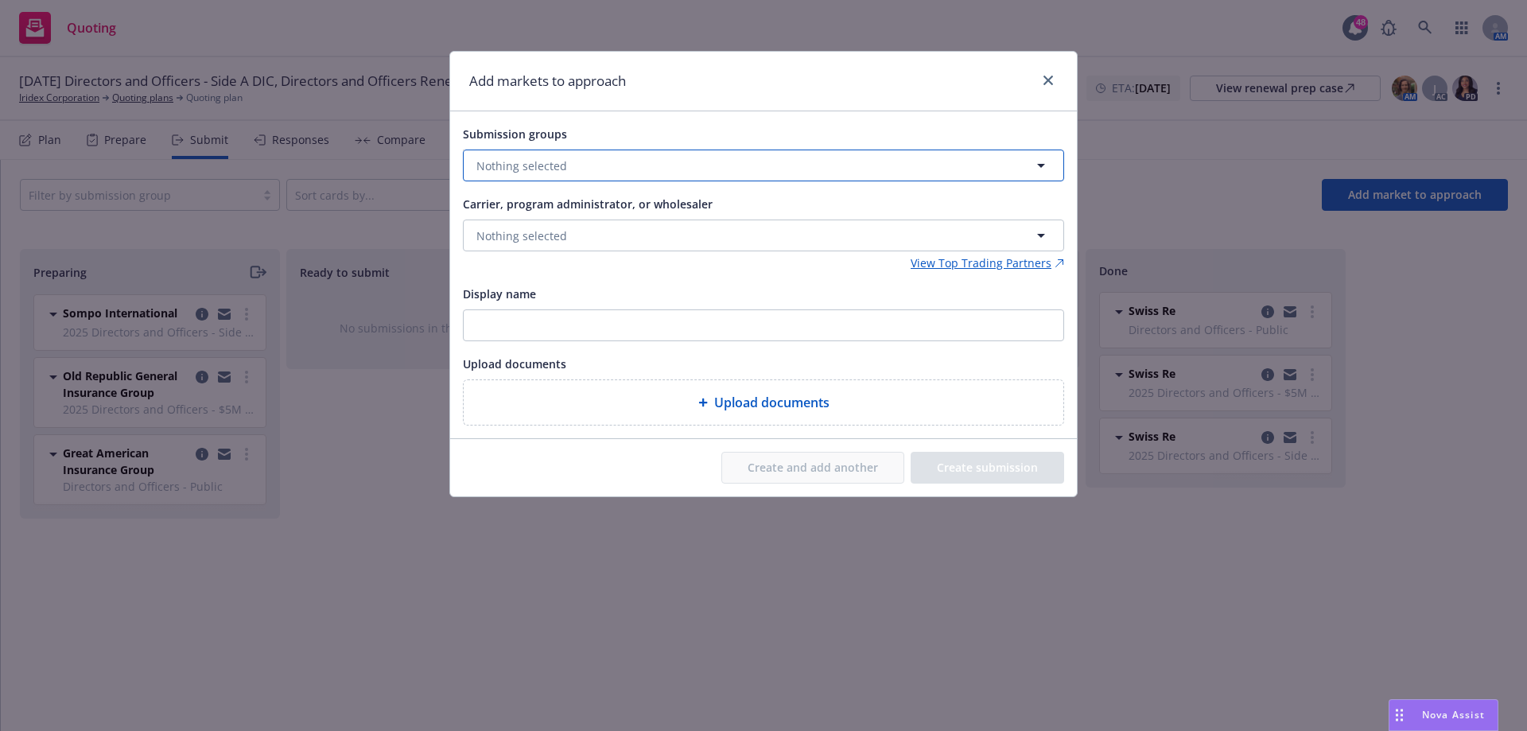
click at [765, 165] on button "Nothing selected" at bounding box center [763, 165] width 601 height 32
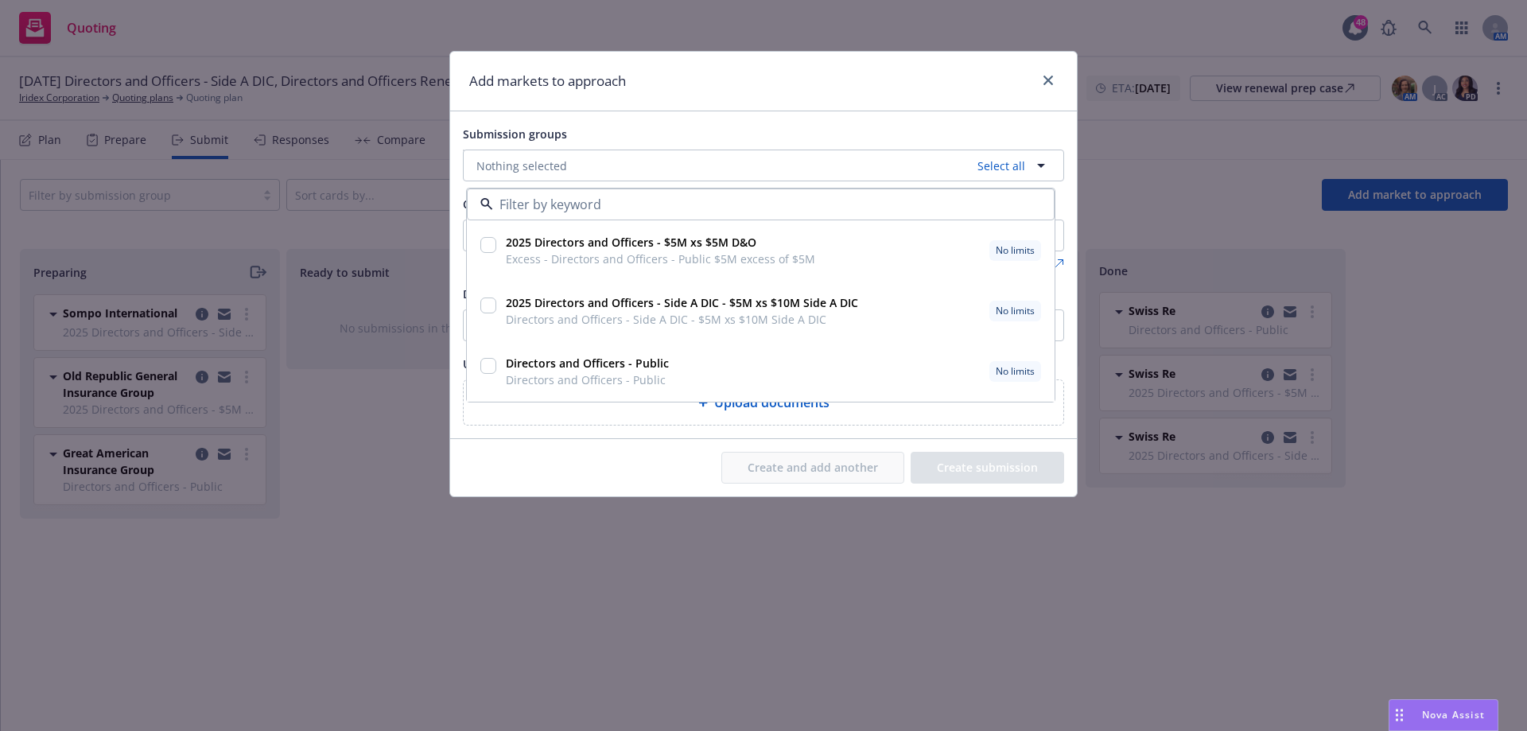
click at [487, 362] on input "checkbox" at bounding box center [488, 366] width 16 height 16
checkbox input "true"
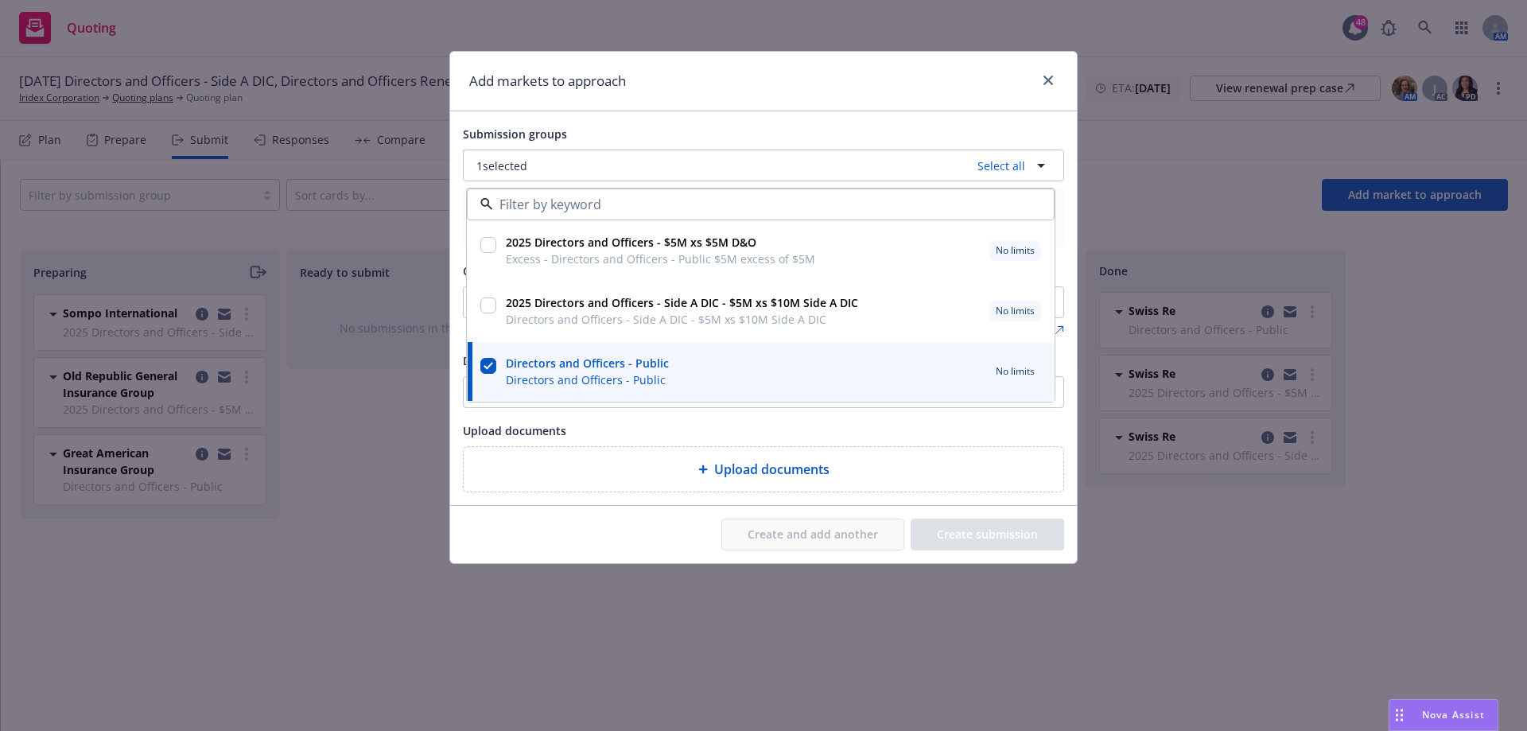
click at [1074, 442] on div "Submission groups 1 selected Select all 2025 Directors and Officers - $5M xs $5…" at bounding box center [763, 308] width 627 height 394
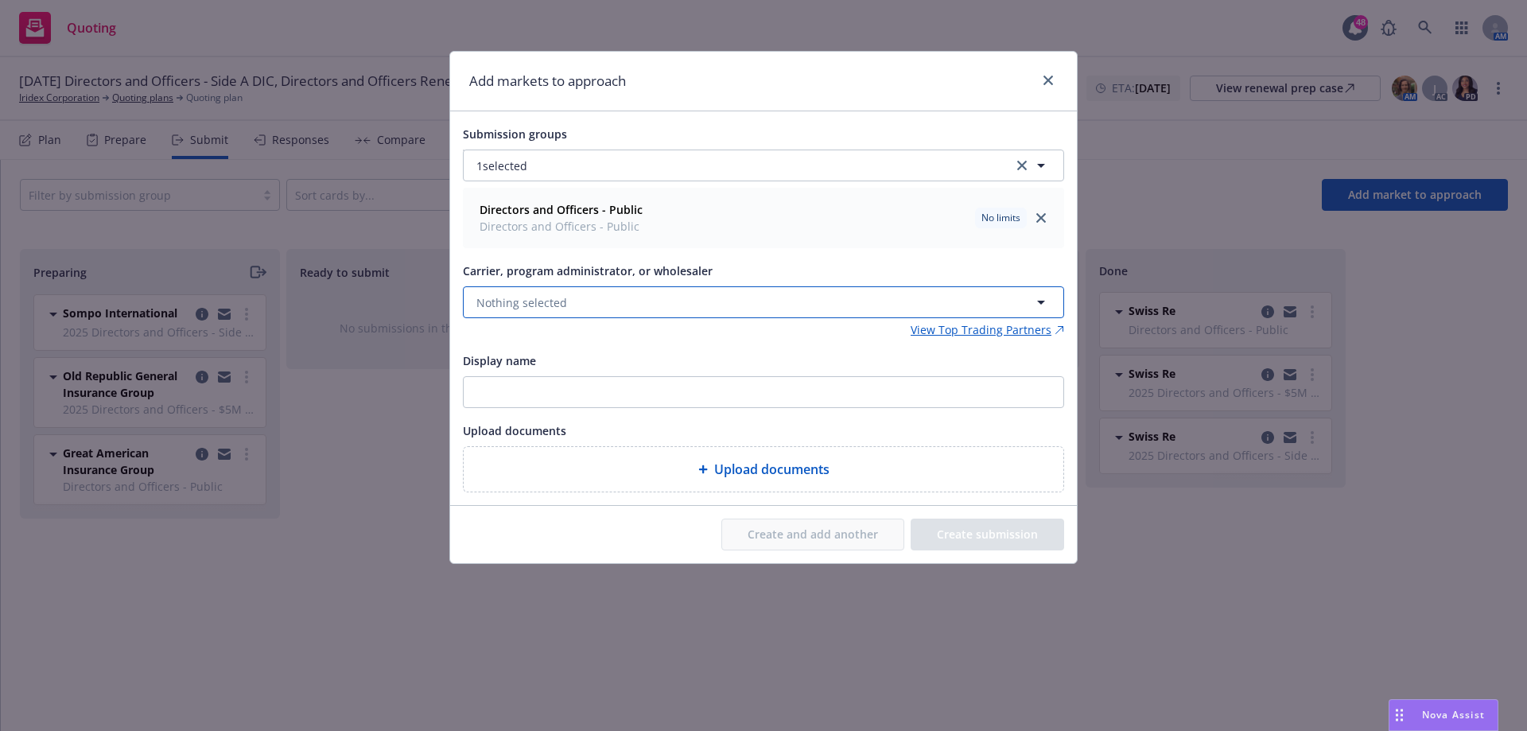
click at [709, 310] on button "Nothing selected" at bounding box center [763, 302] width 601 height 32
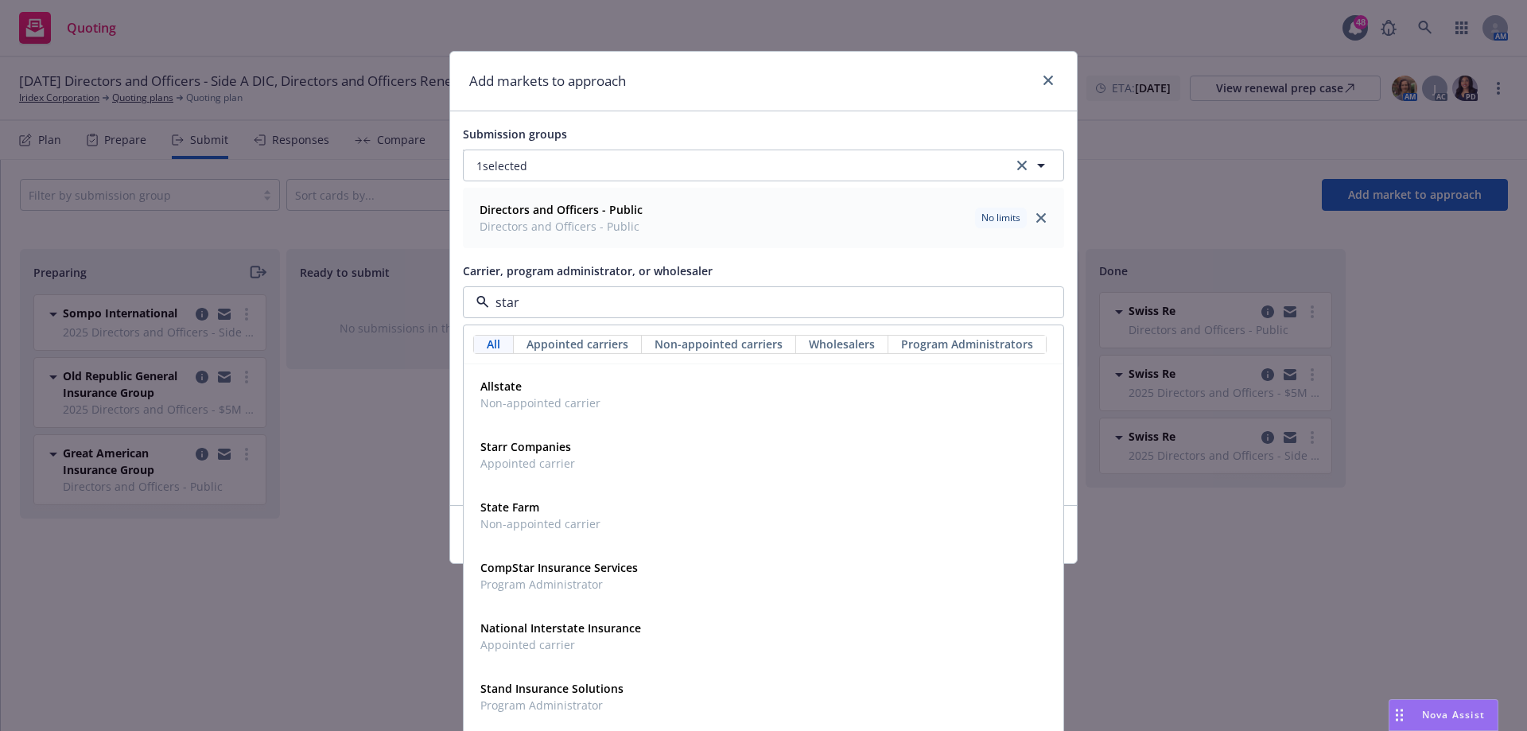
type input "starr"
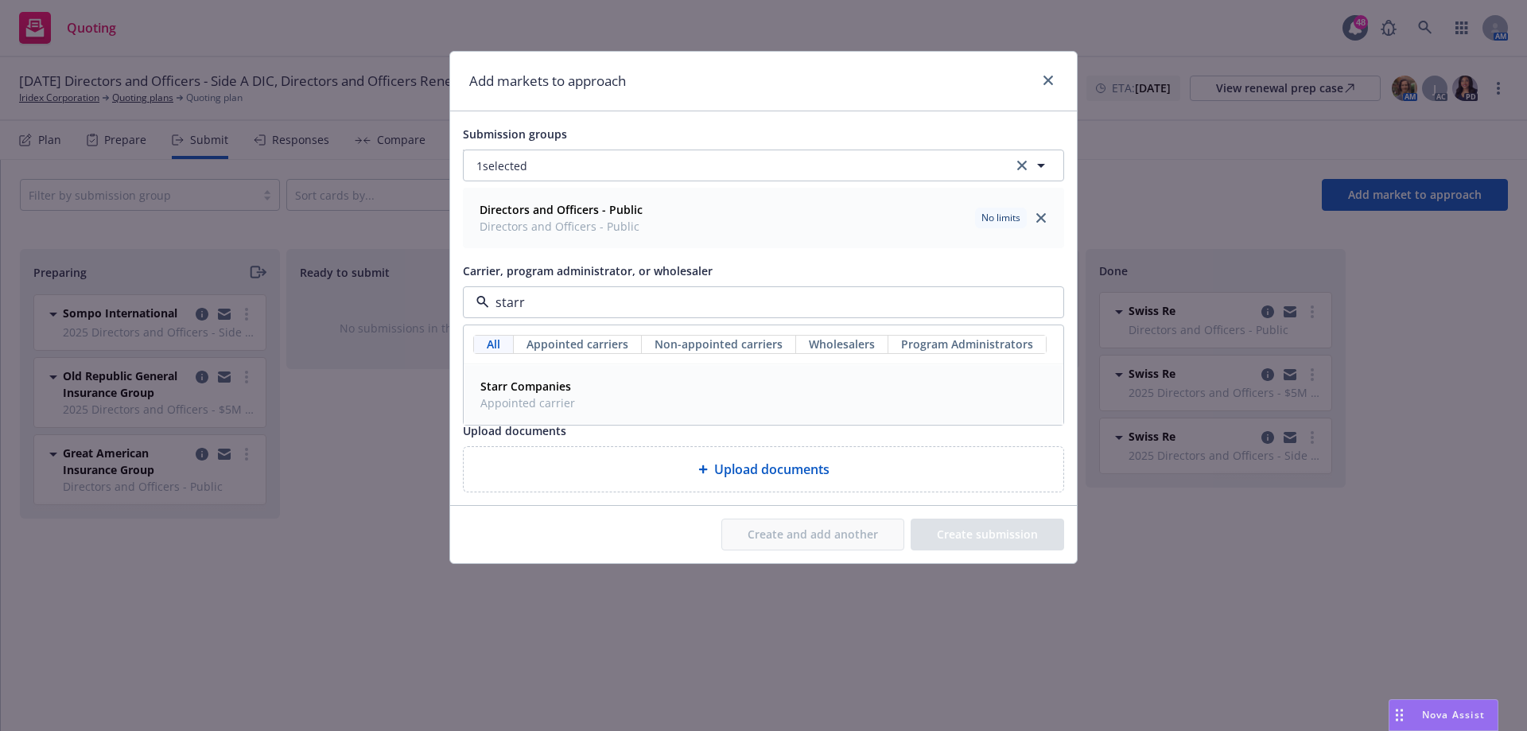
click at [506, 383] on strong "Starr Companies" at bounding box center [525, 385] width 91 height 15
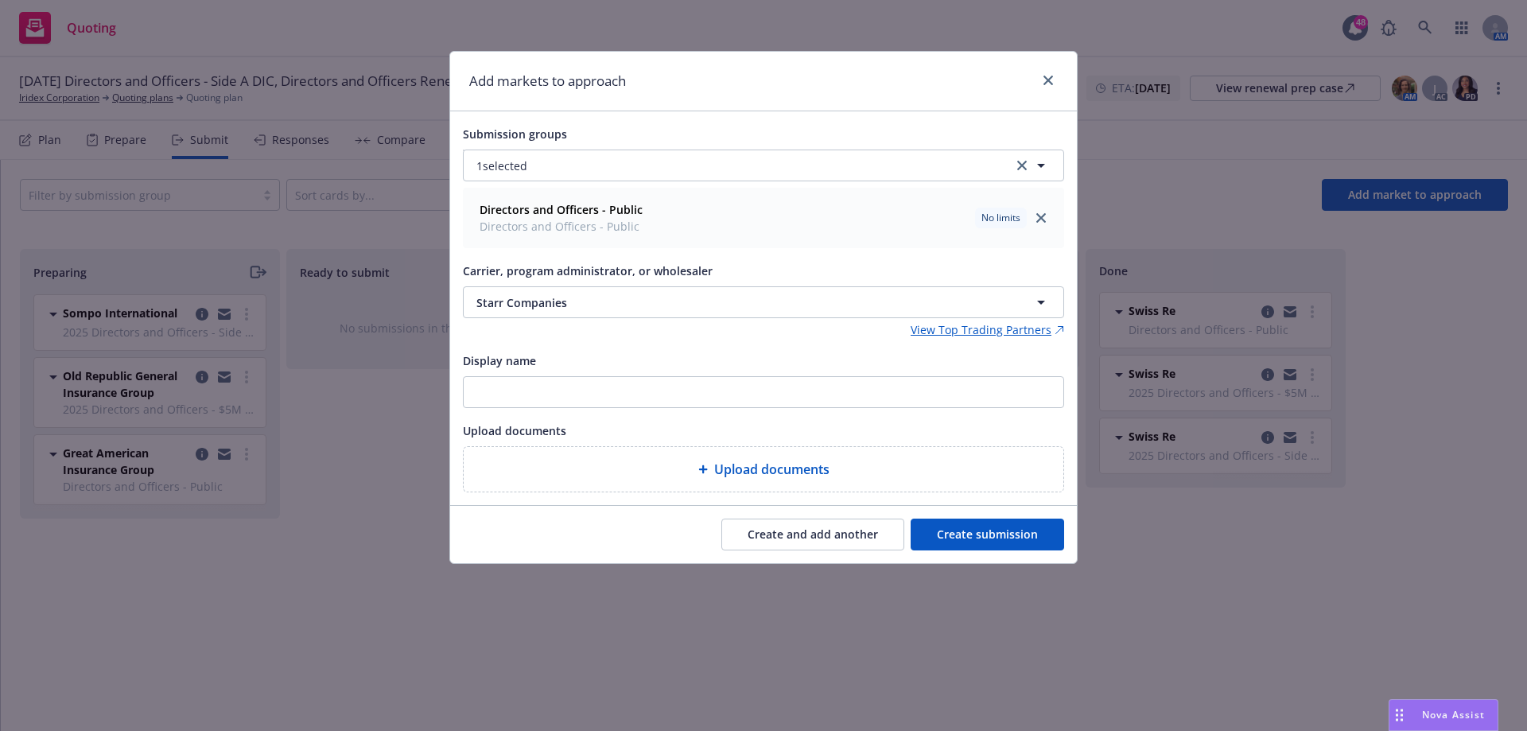
click at [985, 537] on button "Create submission" at bounding box center [986, 534] width 153 height 32
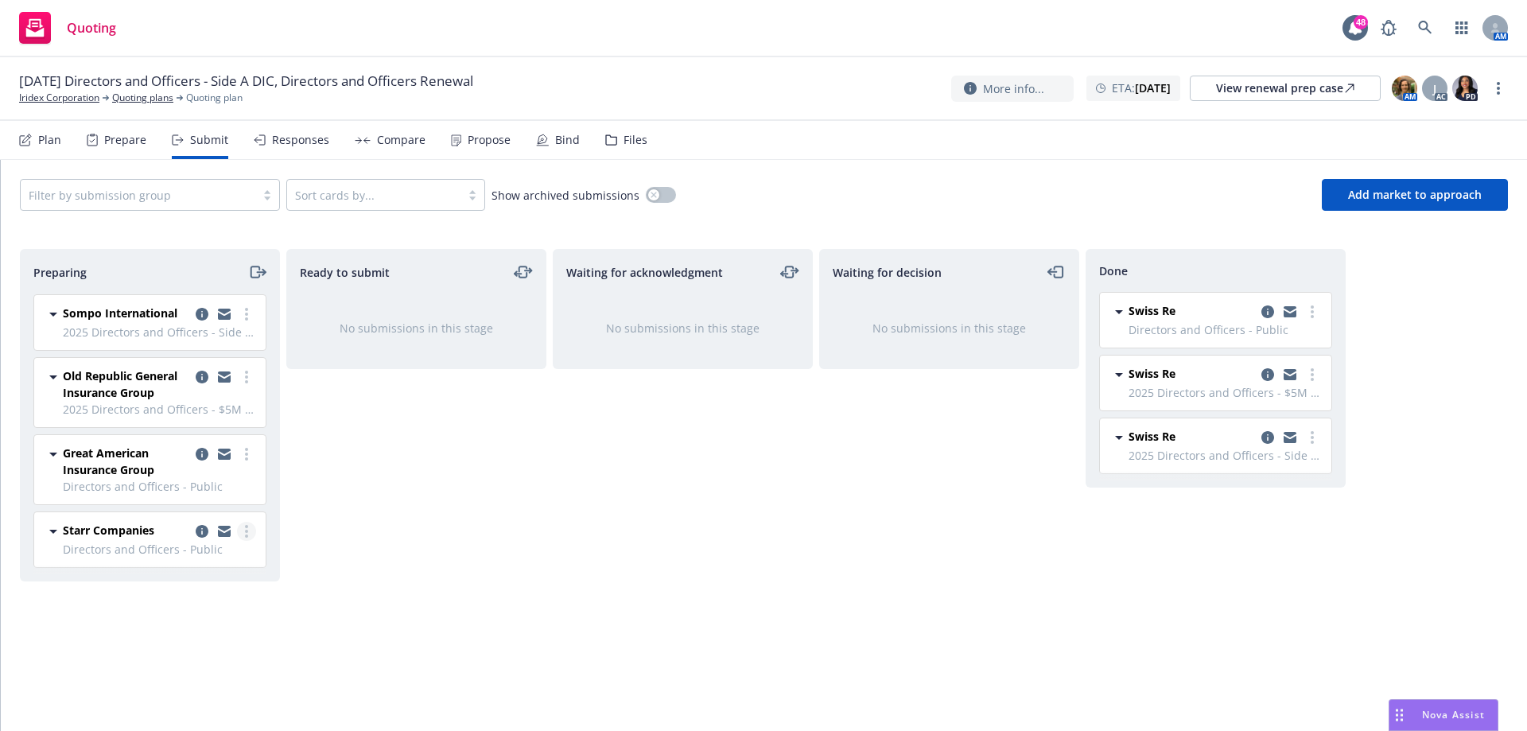
click at [251, 537] on link "more" at bounding box center [246, 531] width 19 height 19
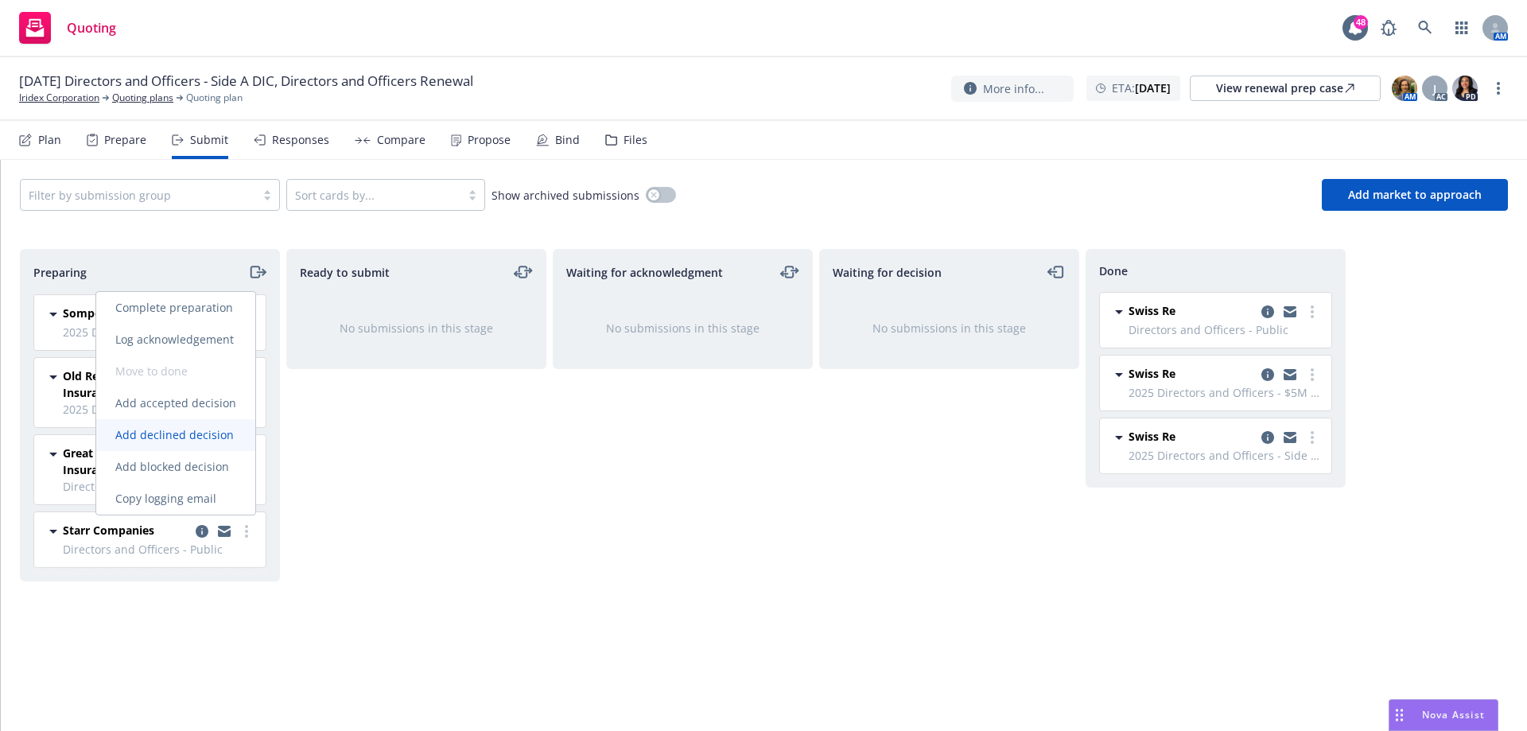
click at [207, 438] on span "Add declined decision" at bounding box center [174, 434] width 157 height 15
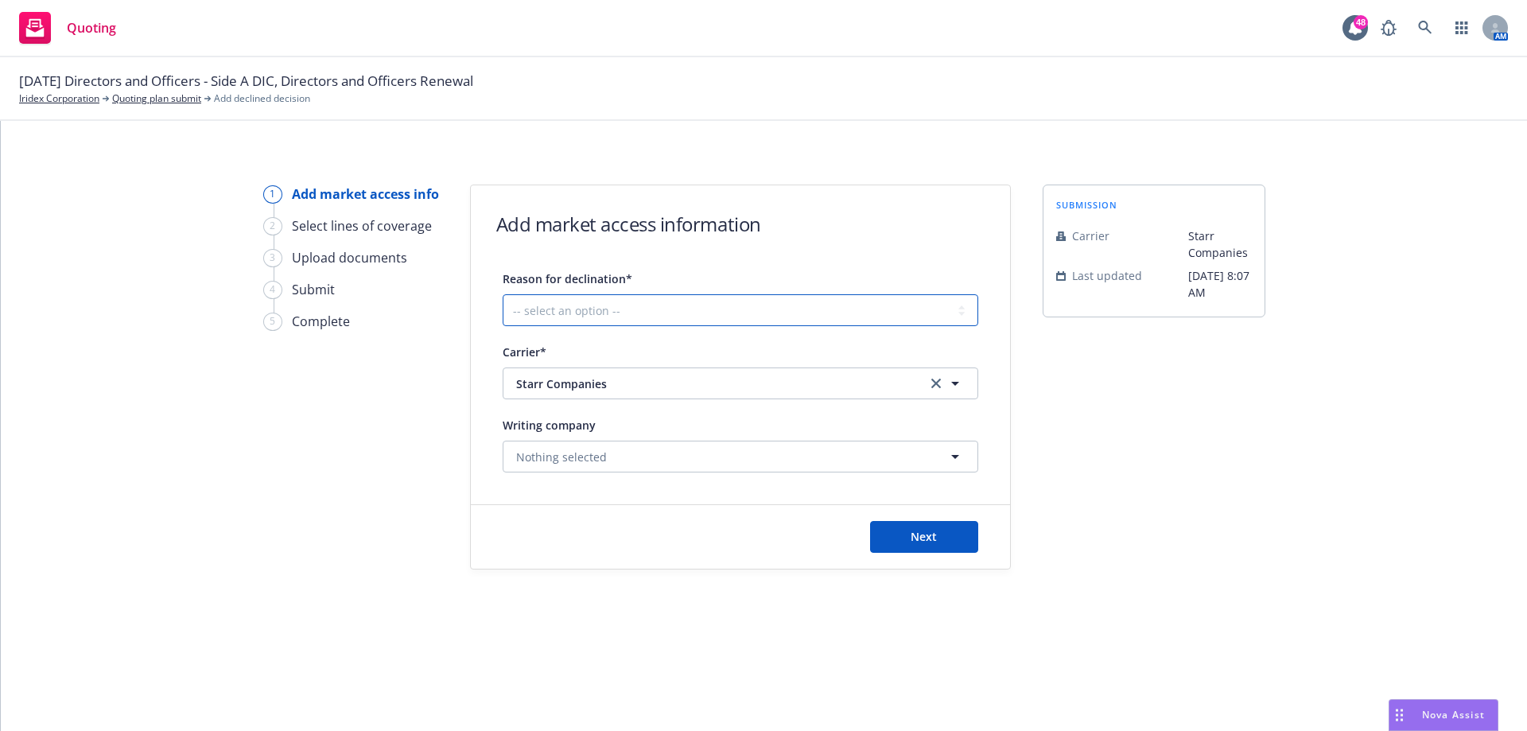
click at [706, 300] on select "-- select an option -- Cannot compete with other markets Carrier non-renewed Ca…" at bounding box center [739, 310] width 475 height 32
select select "CLIENT_NATURE_OF_SERVICES"
click at [502, 294] on select "-- select an option -- Cannot compete with other markets Carrier non-renewed Ca…" at bounding box center [739, 310] width 475 height 32
click at [945, 545] on button "Next" at bounding box center [924, 537] width 108 height 32
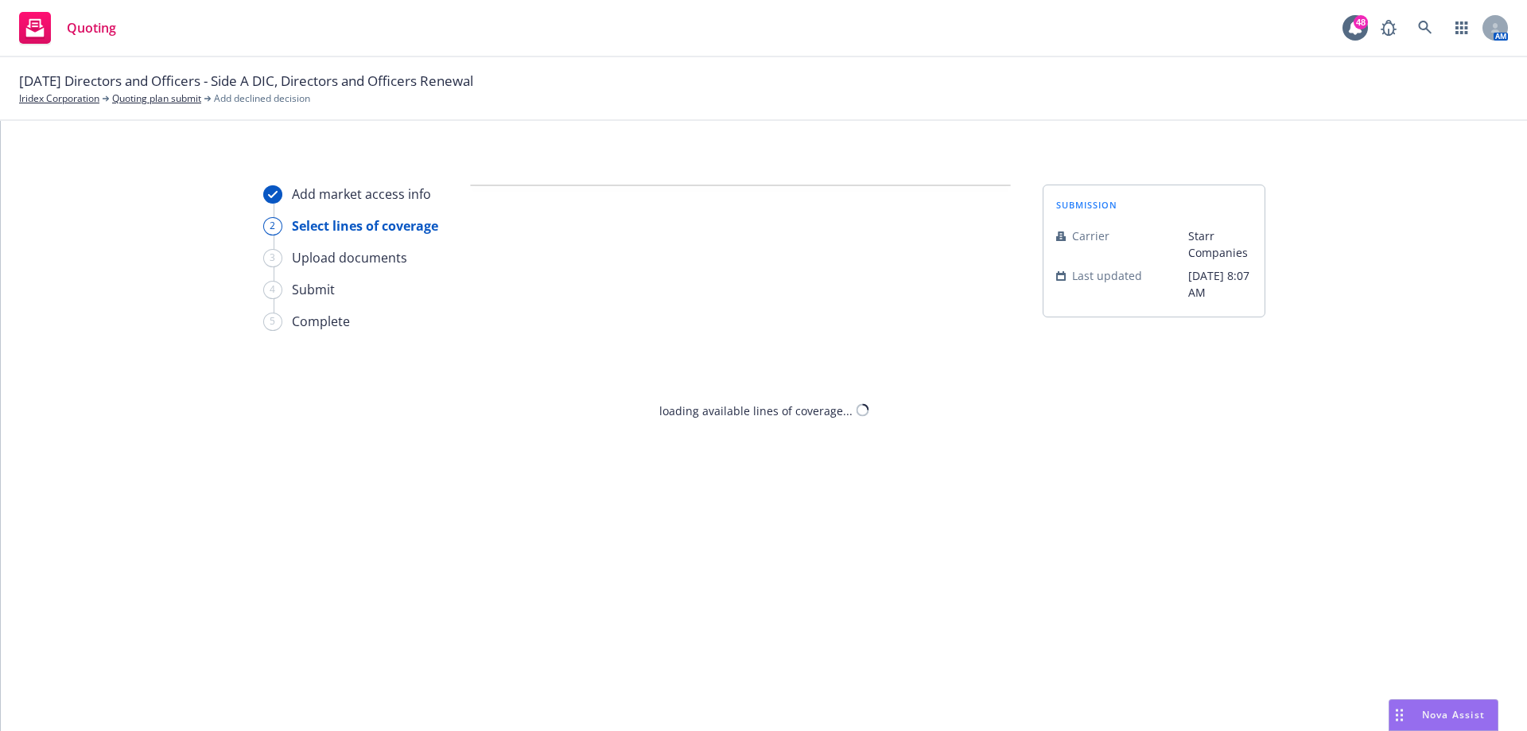
select select "CLIENT_NATURE_OF_SERVICES"
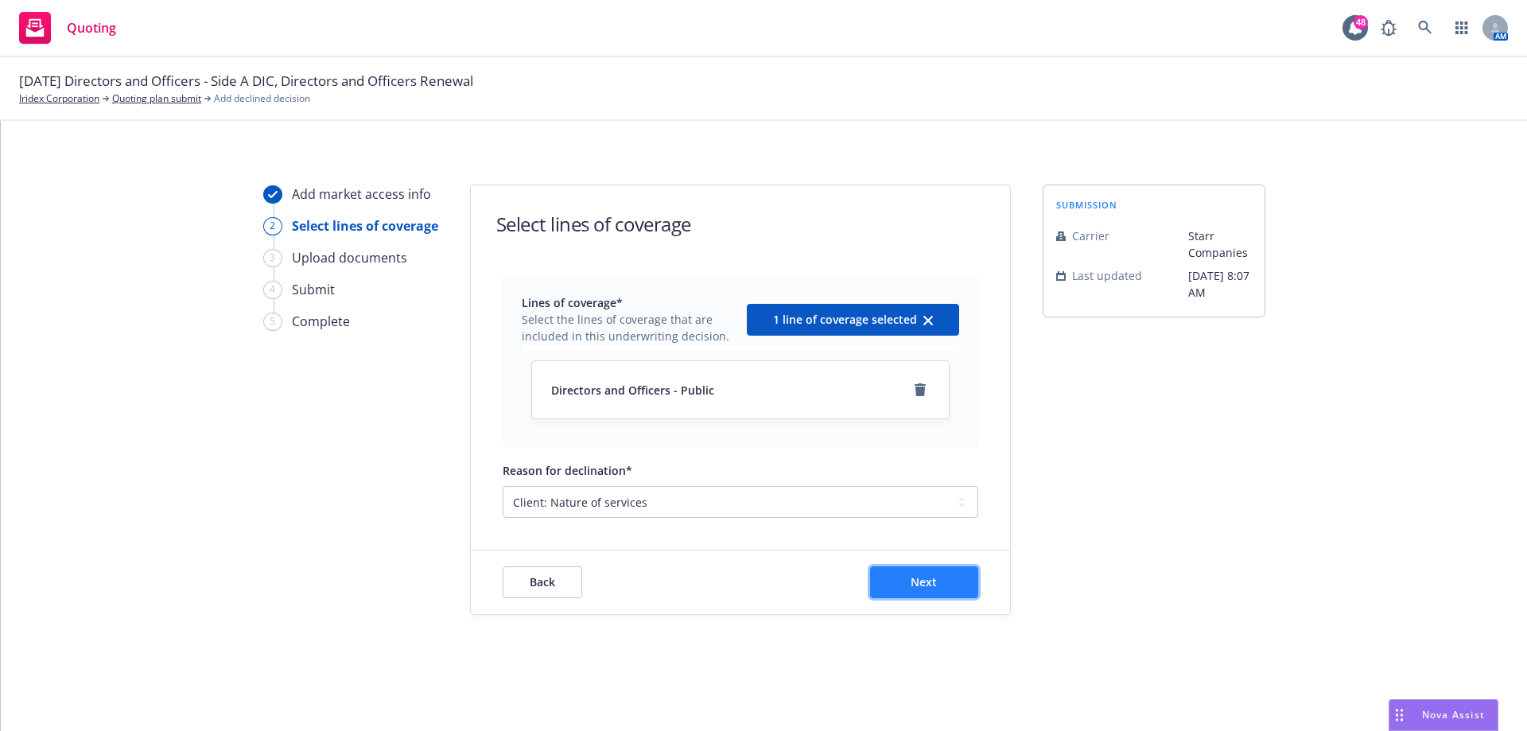
click at [956, 590] on button "Next" at bounding box center [924, 582] width 108 height 32
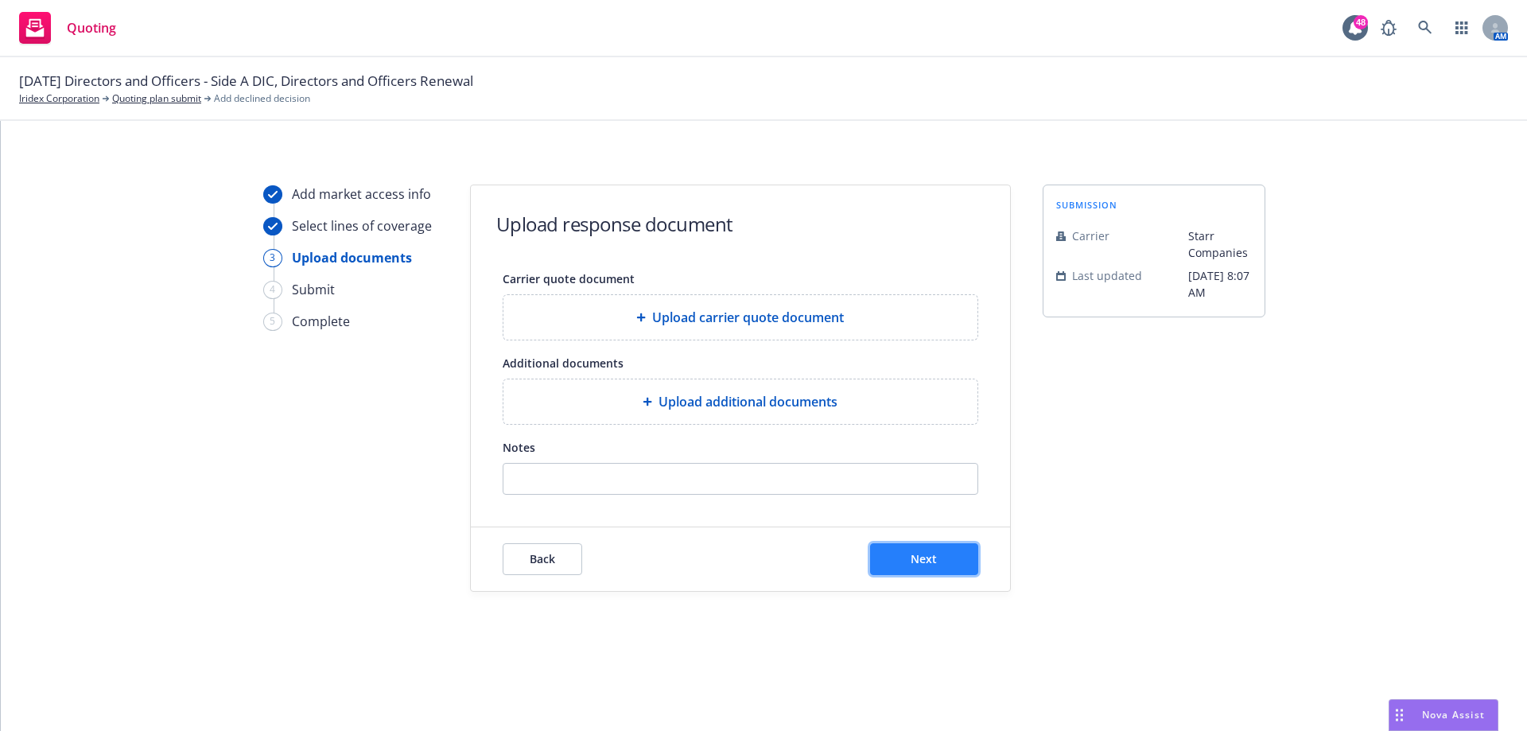
click at [938, 566] on button "Next" at bounding box center [924, 559] width 108 height 32
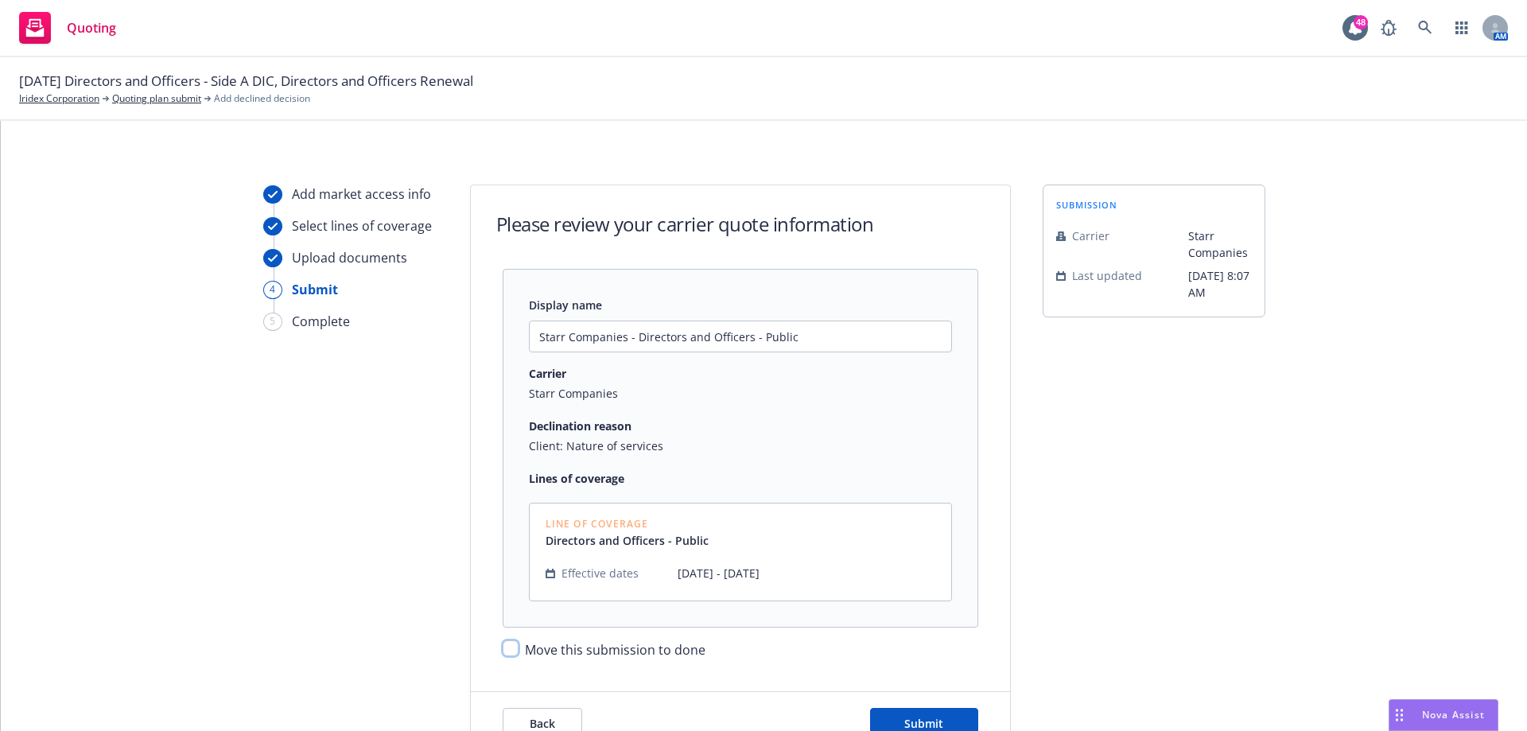
click at [502, 651] on input "Move this submission to done" at bounding box center [510, 648] width 16 height 16
checkbox input "true"
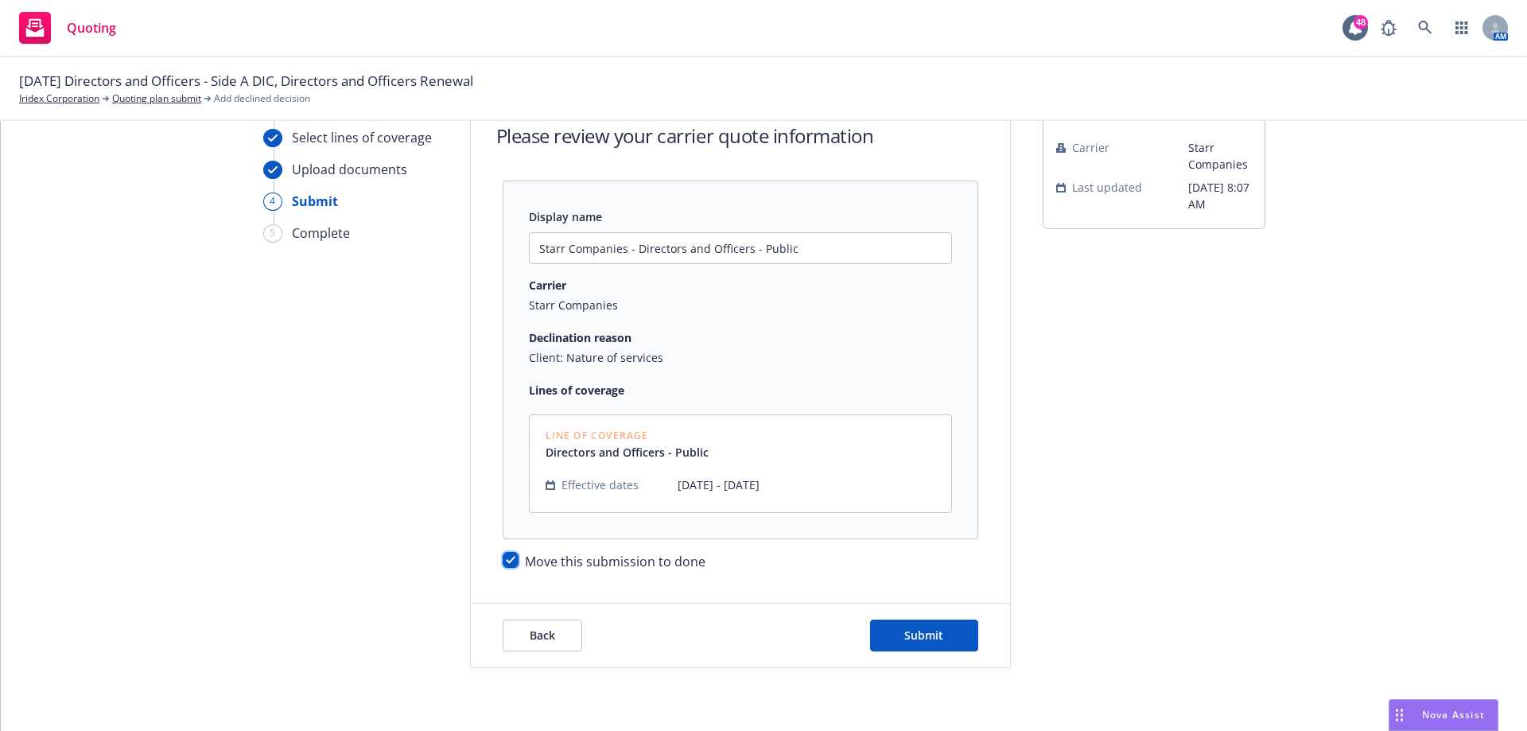
scroll to position [89, 0]
click at [906, 632] on span "Submit" at bounding box center [923, 634] width 39 height 15
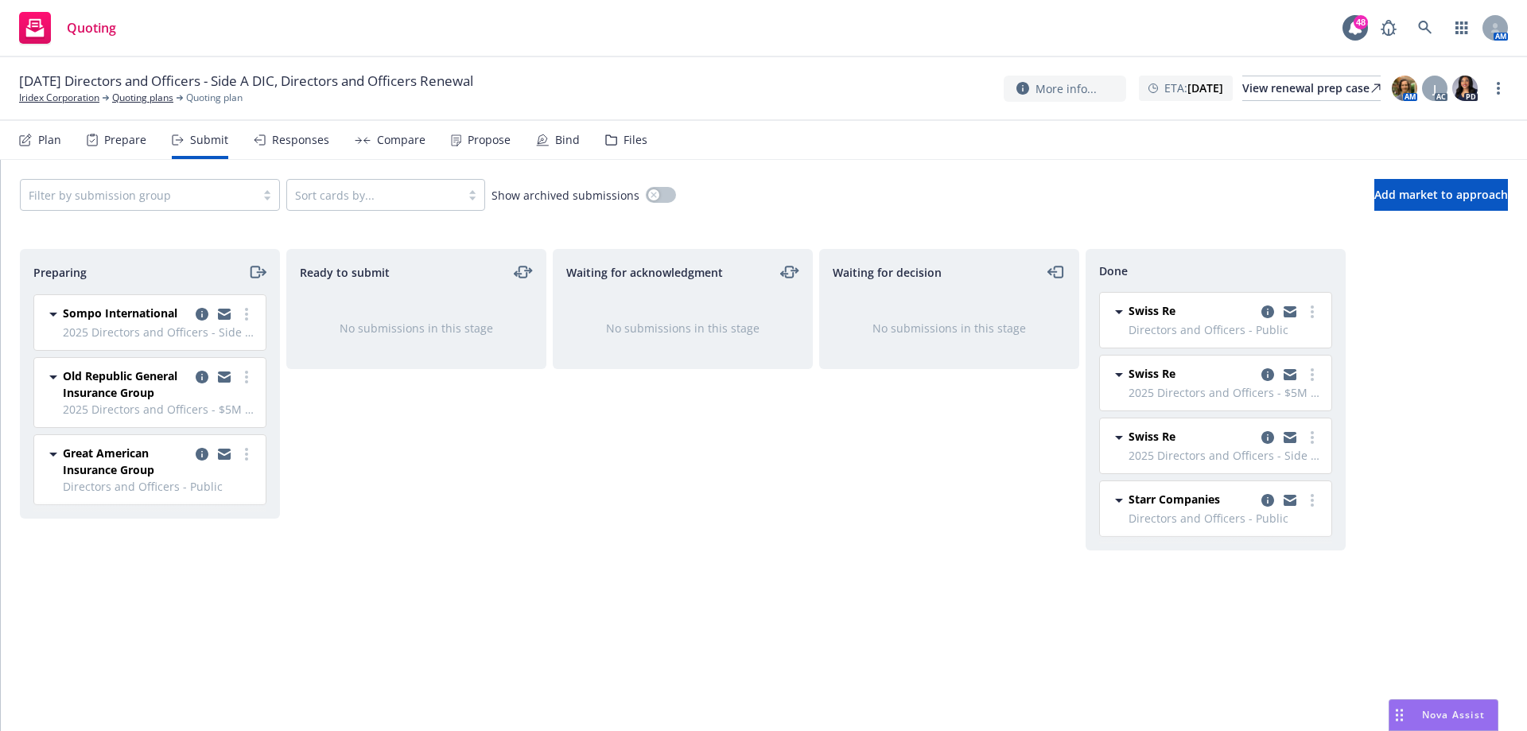
drag, startPoint x: 941, startPoint y: 630, endPoint x: 977, endPoint y: 637, distance: 37.1
click at [941, 631] on div "Waiting for decision No submissions in this stage" at bounding box center [949, 473] width 260 height 448
